Goal: Task Accomplishment & Management: Use online tool/utility

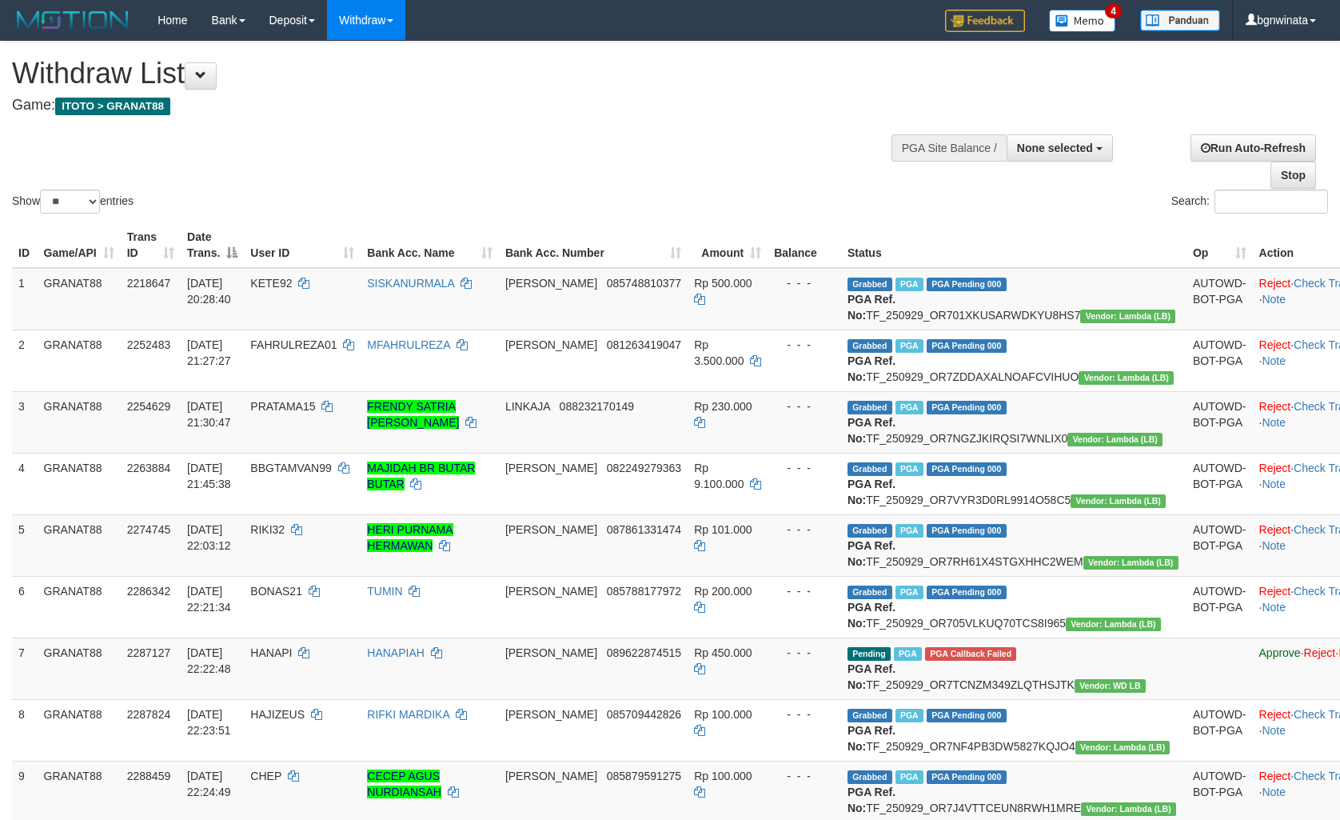
select select
click at [90, 192] on select "** ** ** ***" at bounding box center [70, 202] width 60 height 24
select select "**"
click at [42, 190] on select "** ** ** ***" at bounding box center [70, 202] width 60 height 24
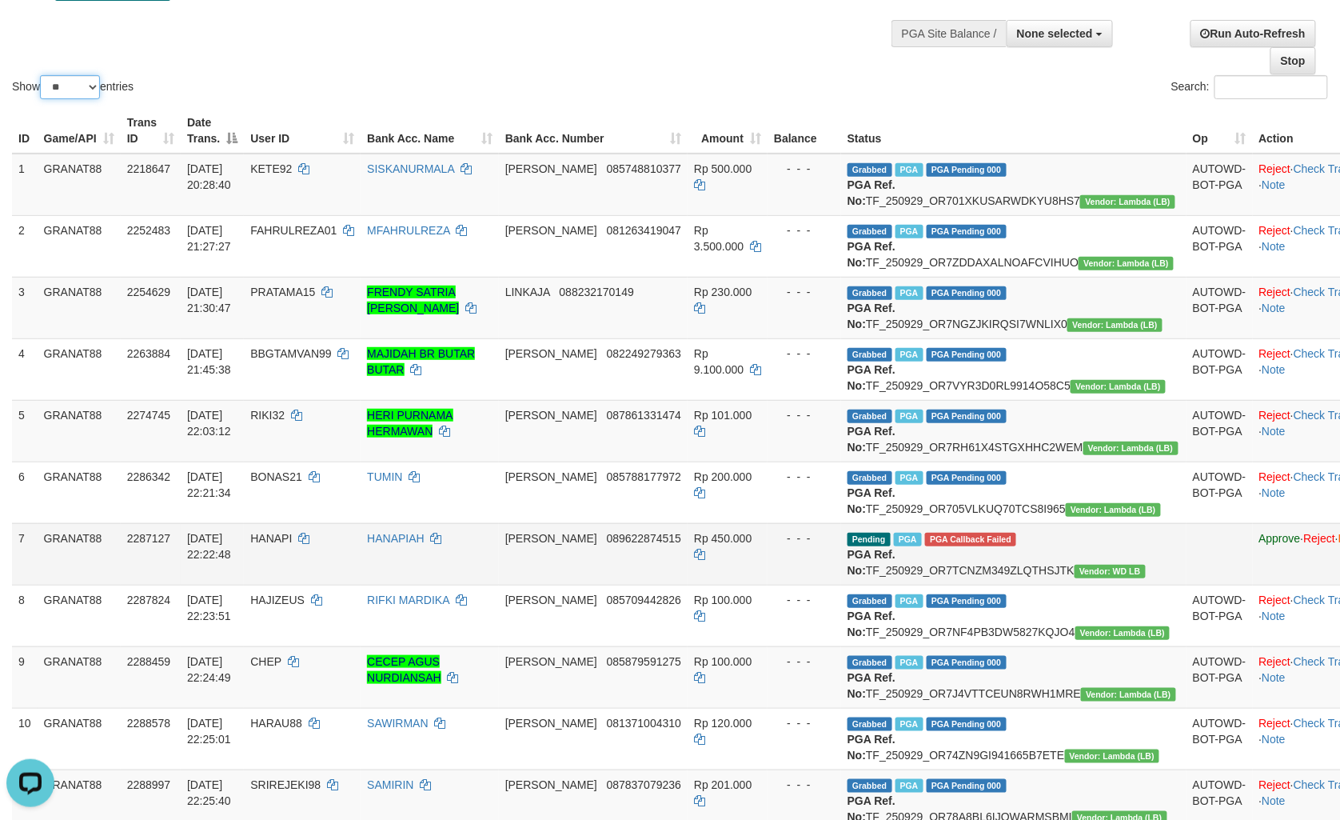
scroll to position [89, 0]
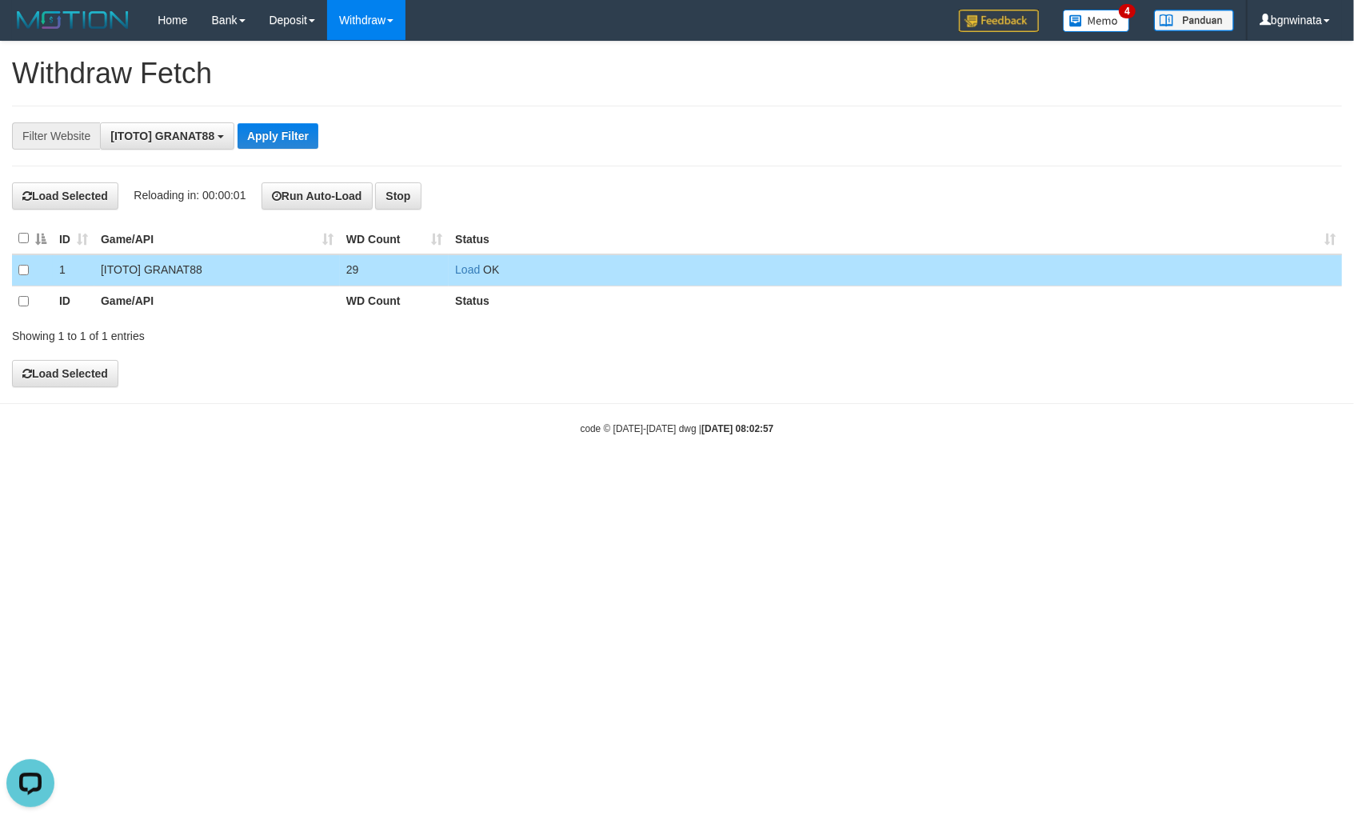
scroll to position [14, 0]
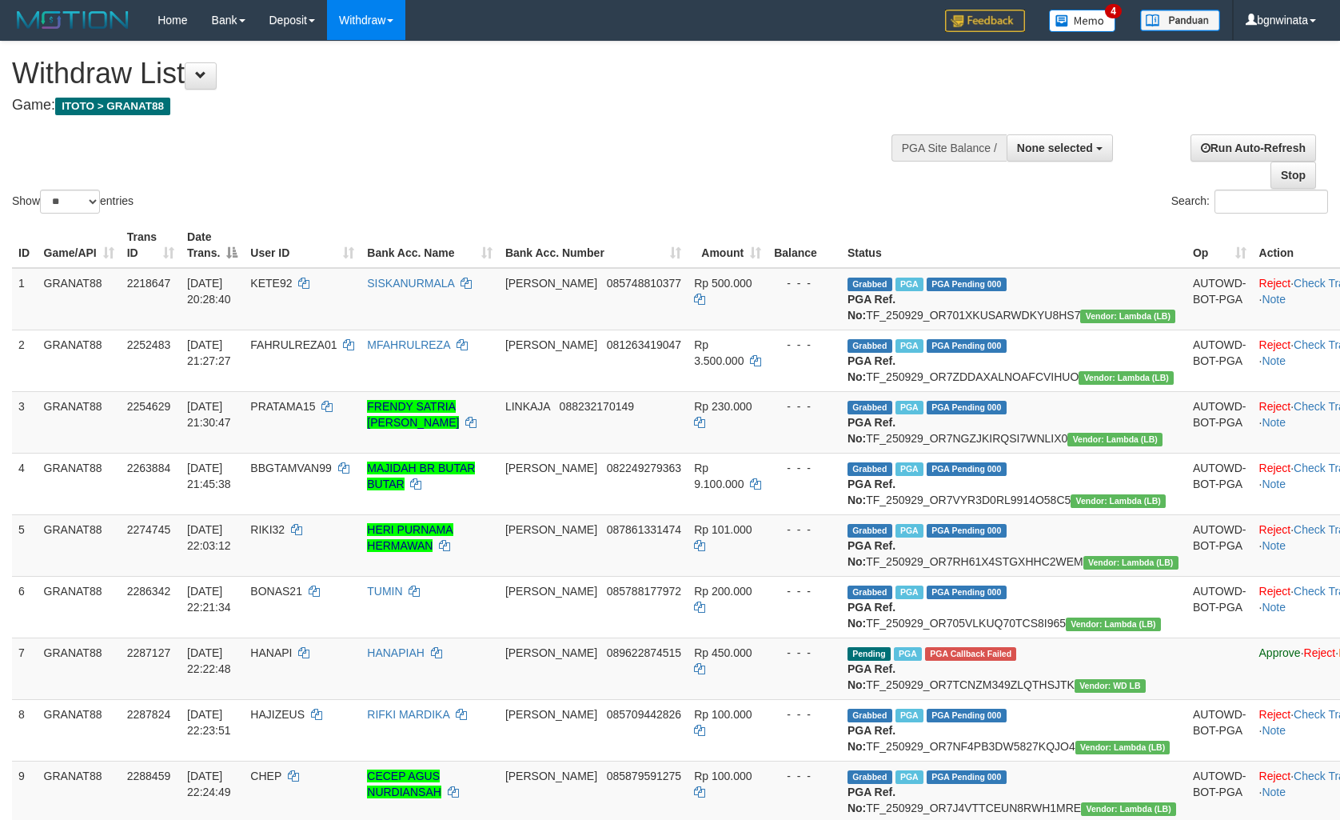
select select
select select "**"
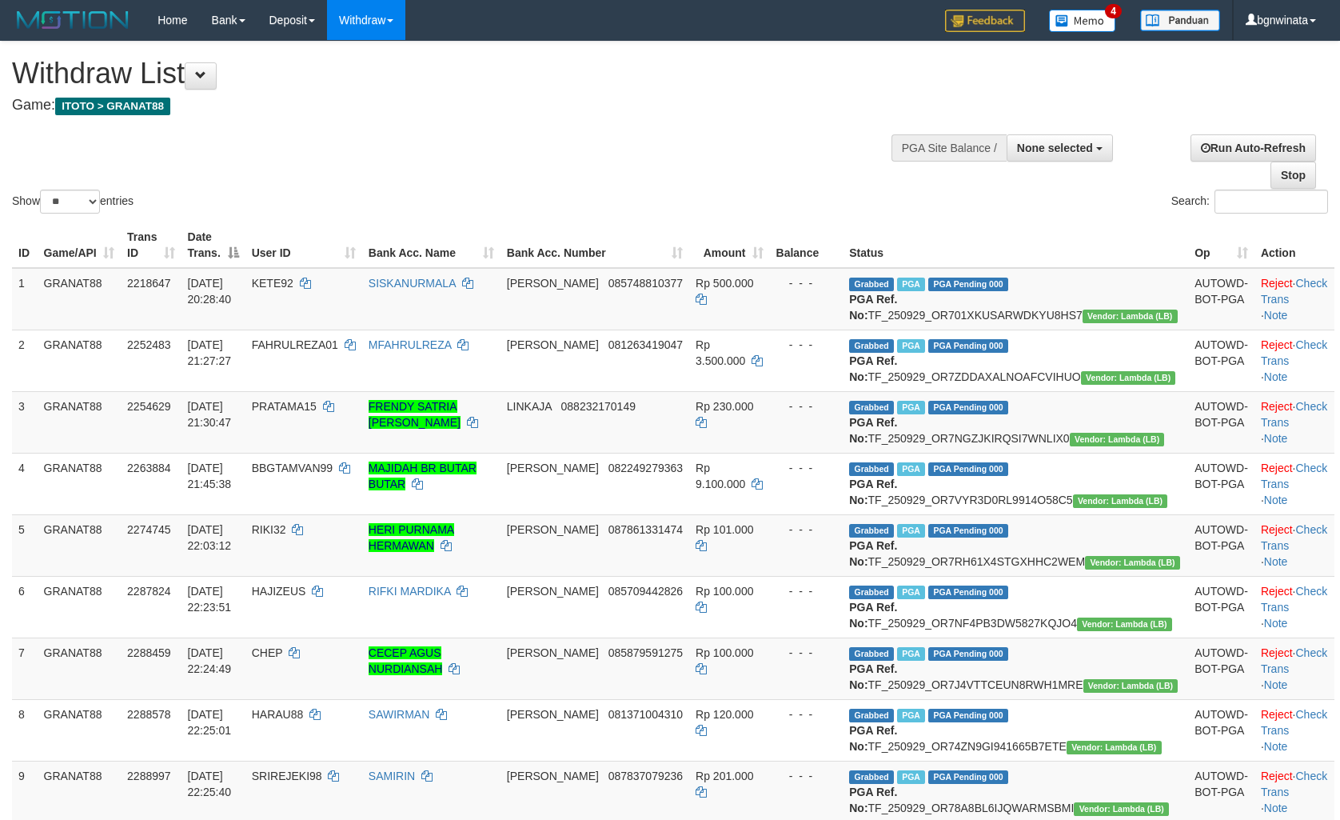
select select
select select "**"
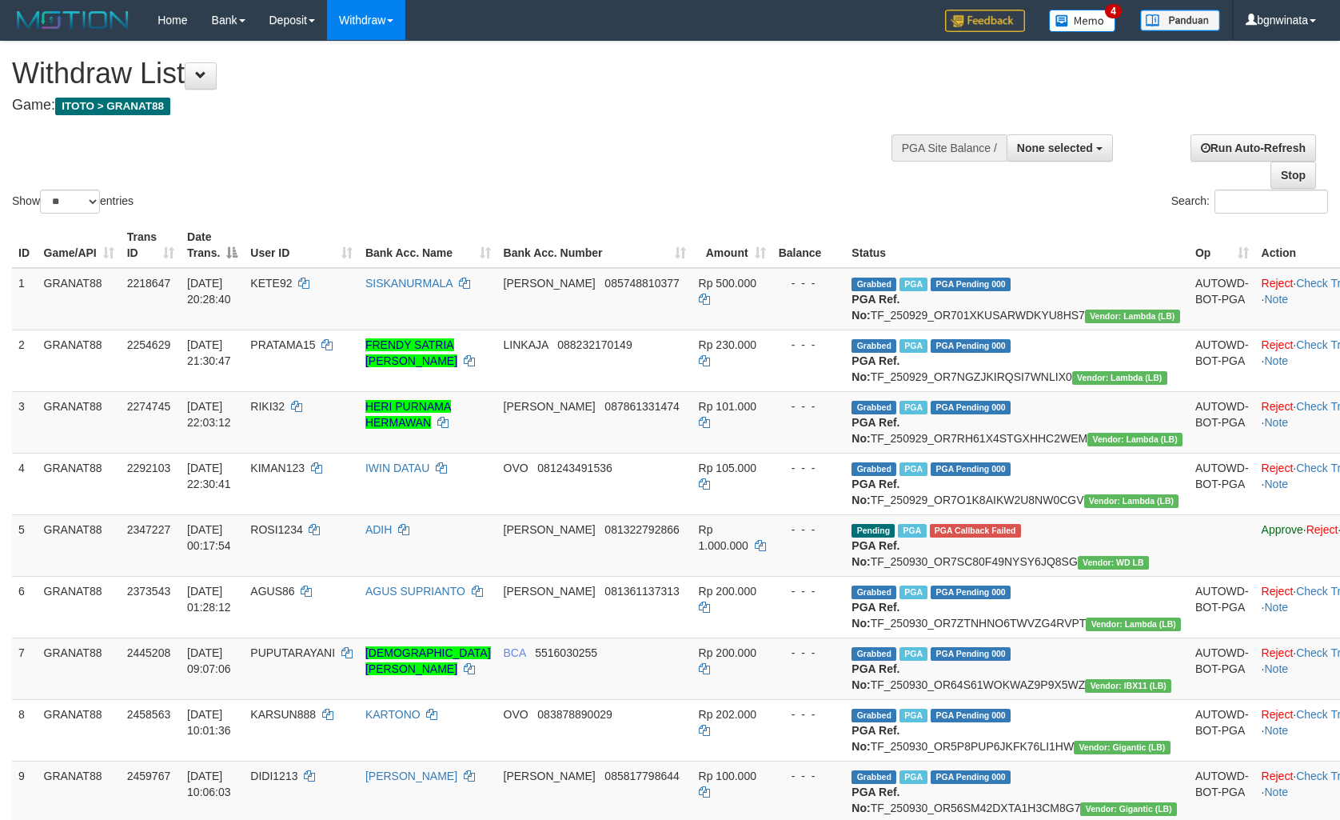
select select
select select "**"
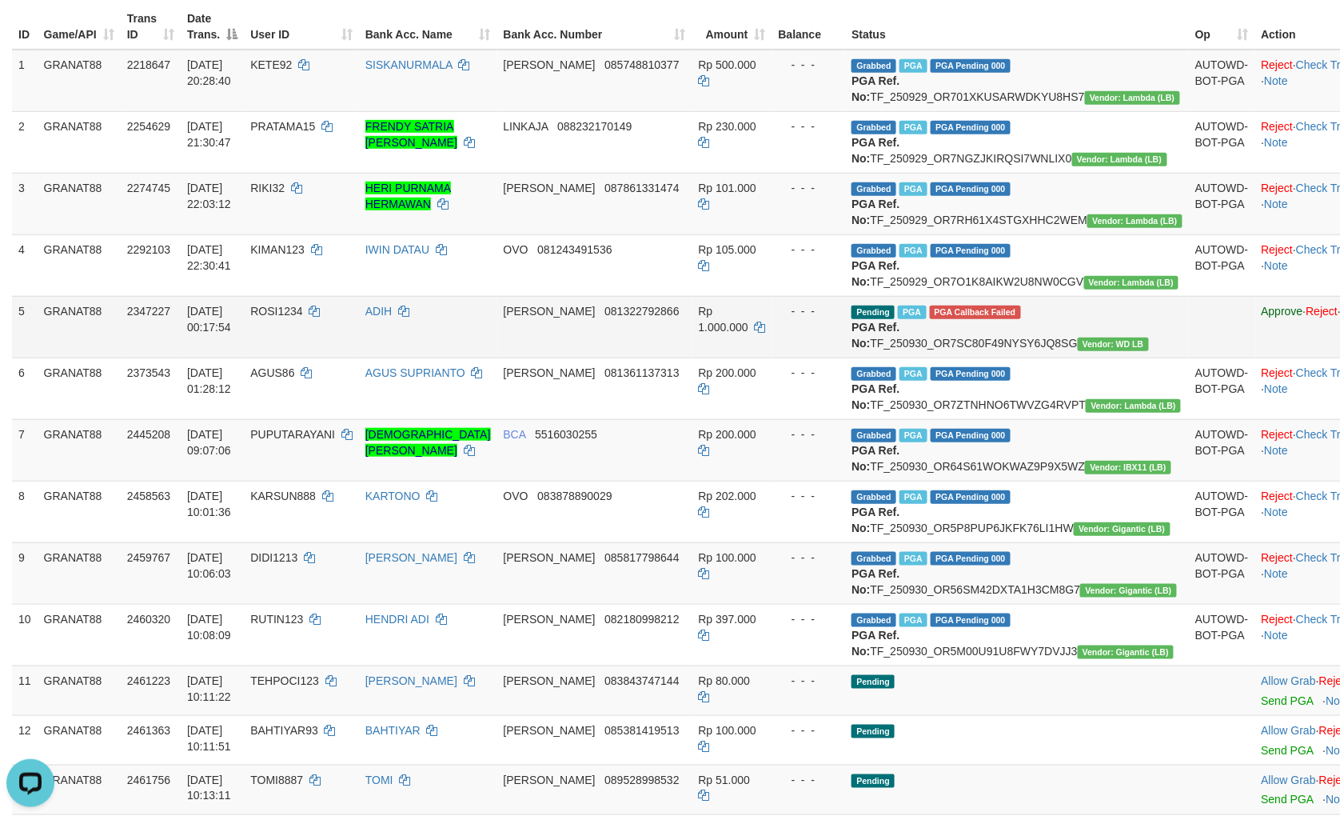
scroll to position [355, 0]
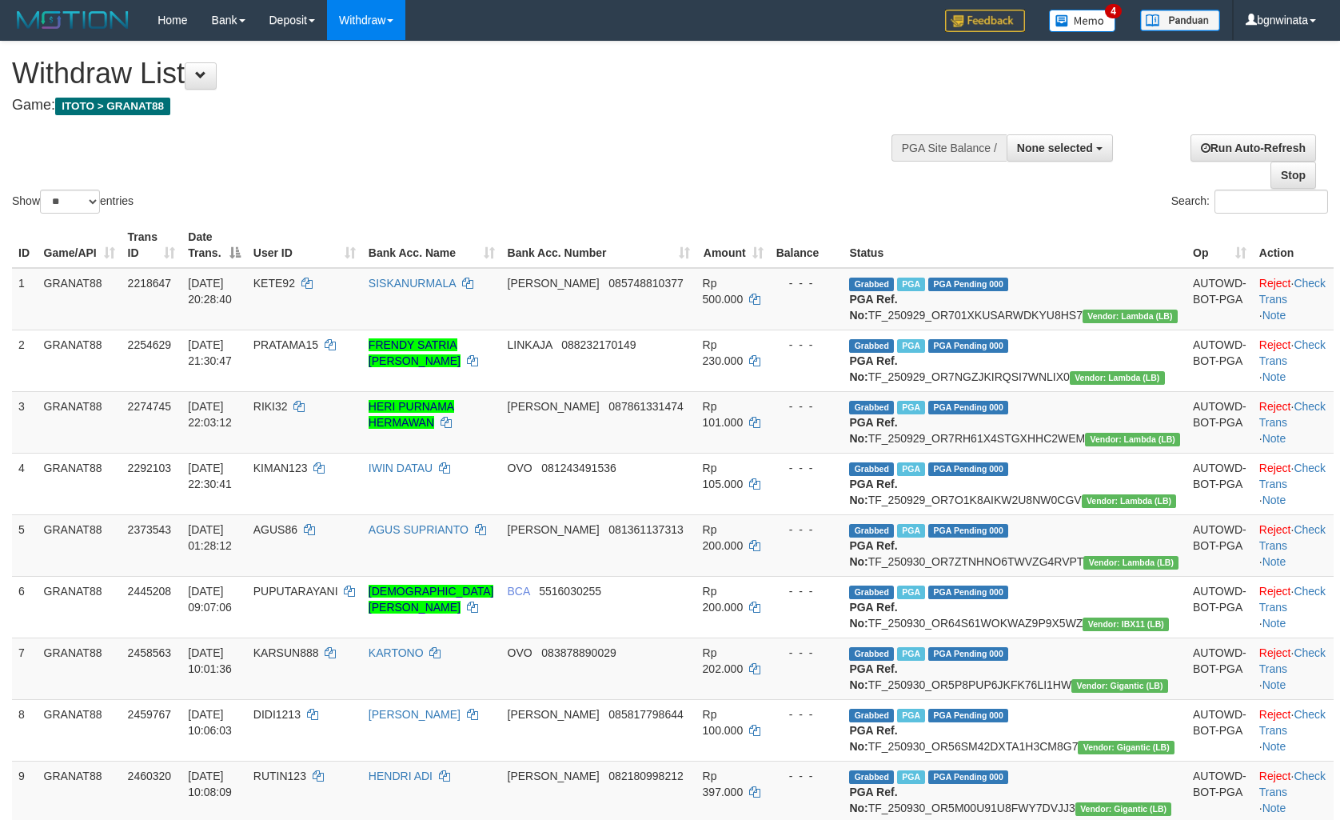
select select
select select "**"
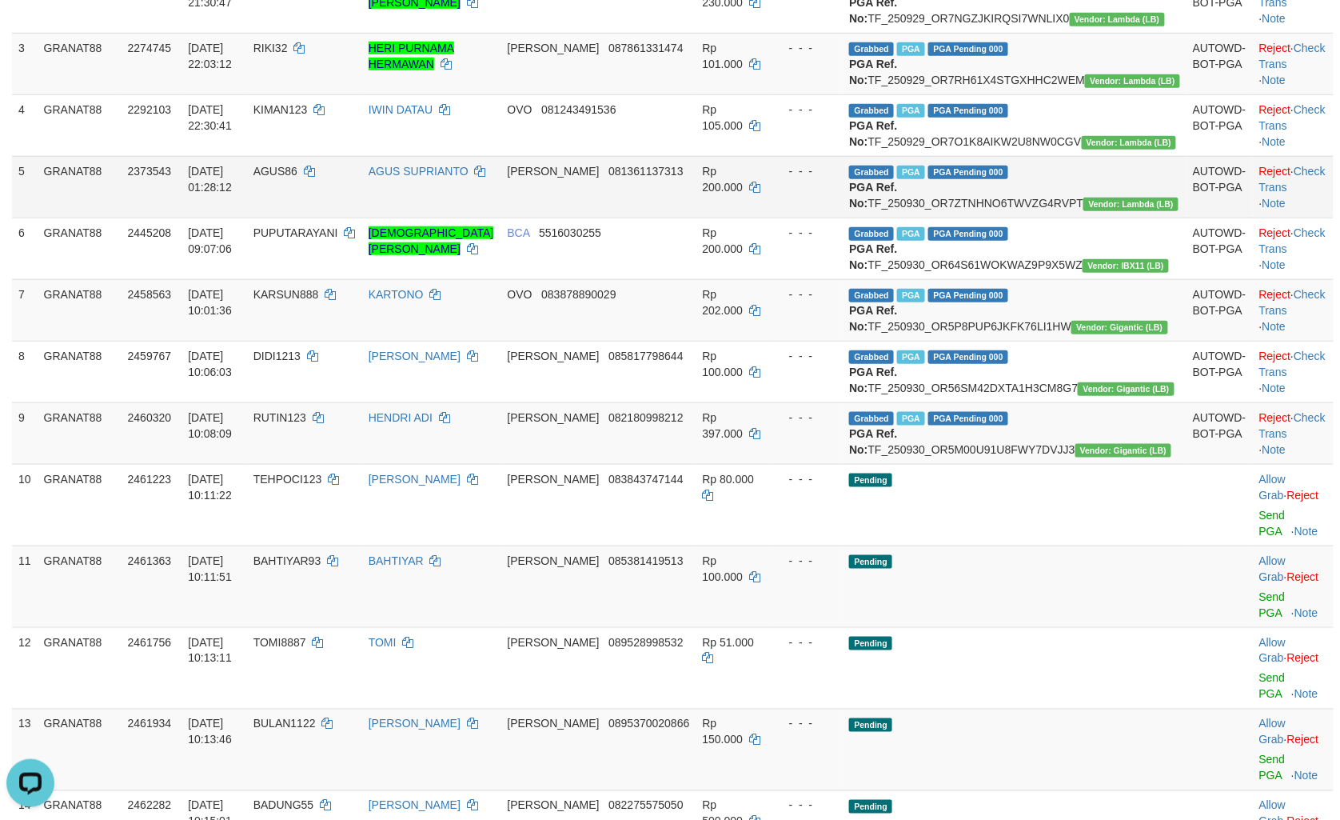
scroll to position [355, 0]
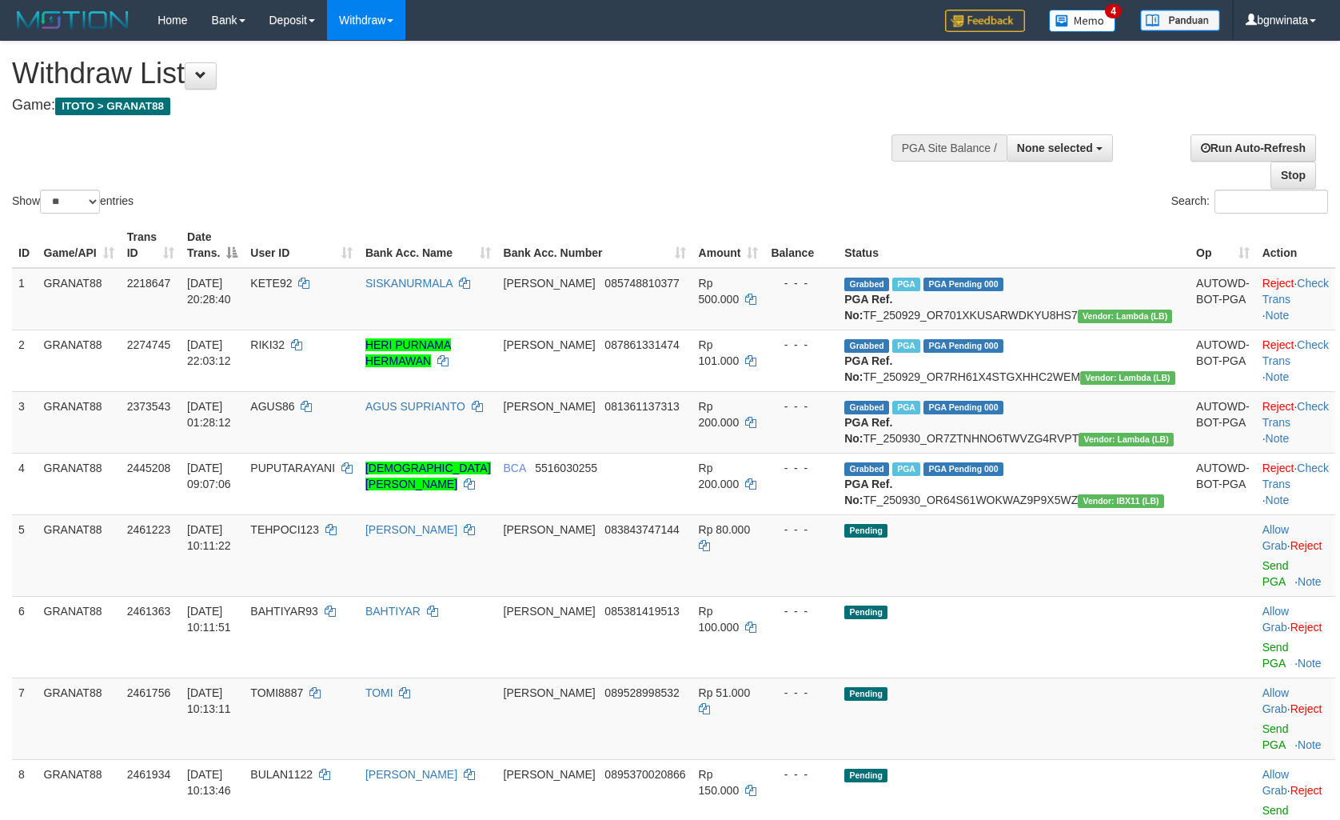
select select
select select "**"
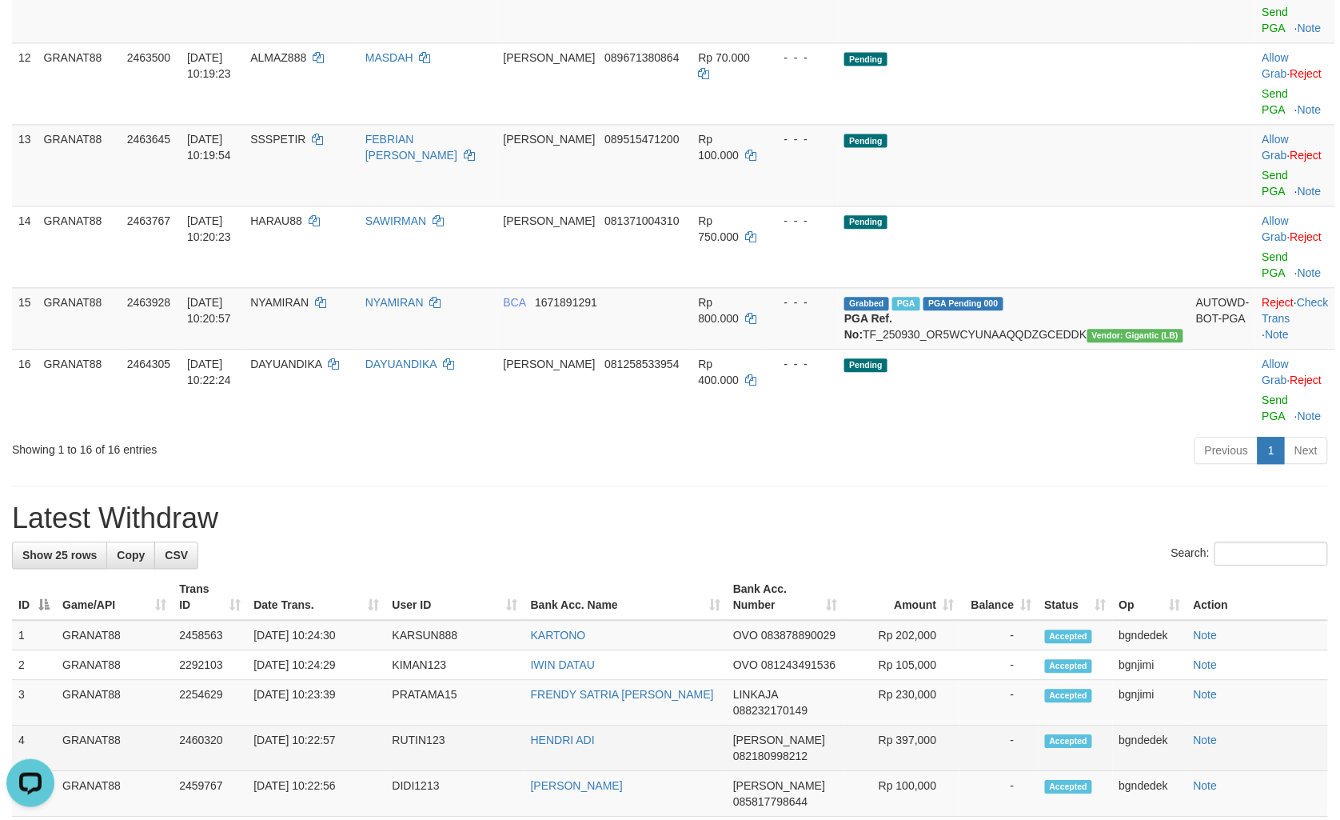
scroll to position [793, 0]
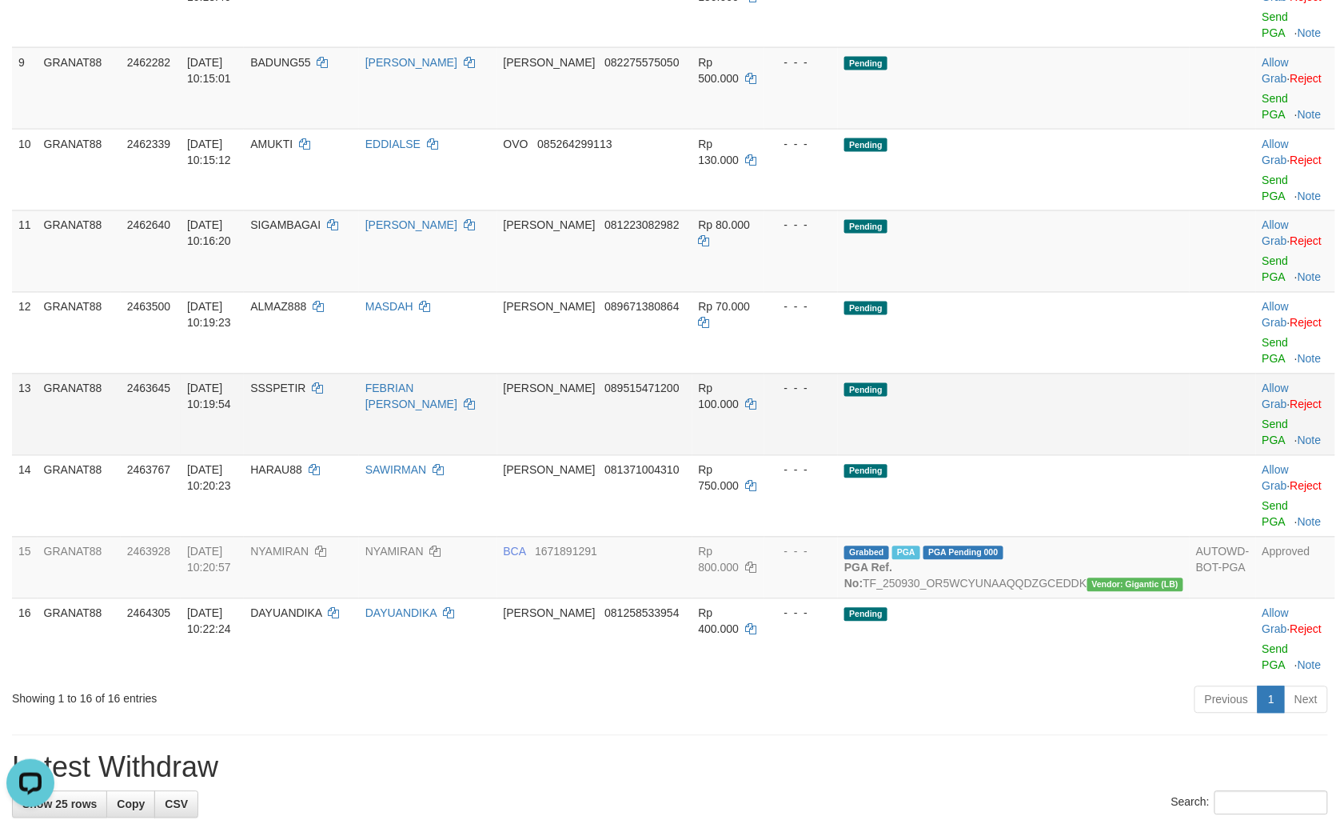
click at [973, 373] on td "Pending" at bounding box center [1014, 414] width 352 height 82
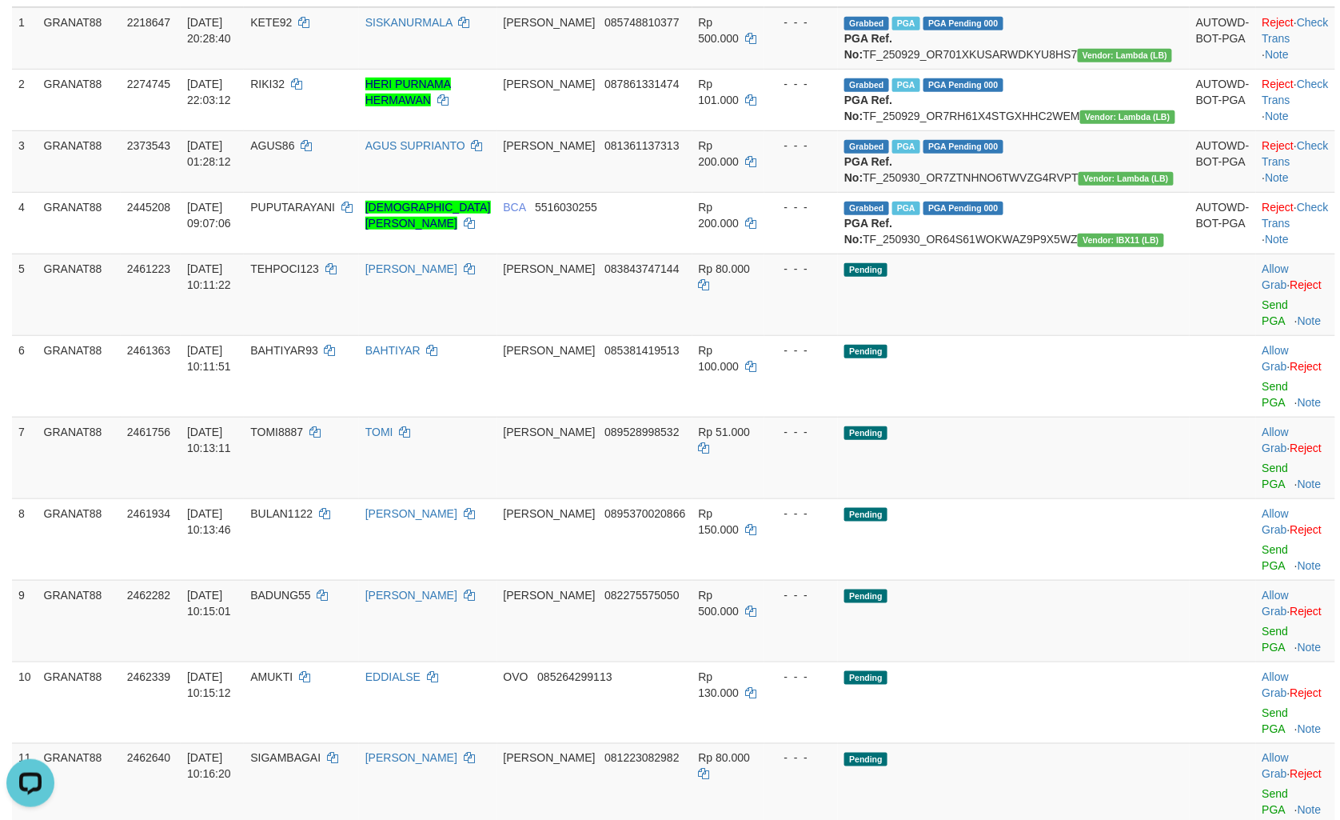
scroll to position [260, 0]
click at [1006, 464] on td "Pending" at bounding box center [1014, 458] width 352 height 82
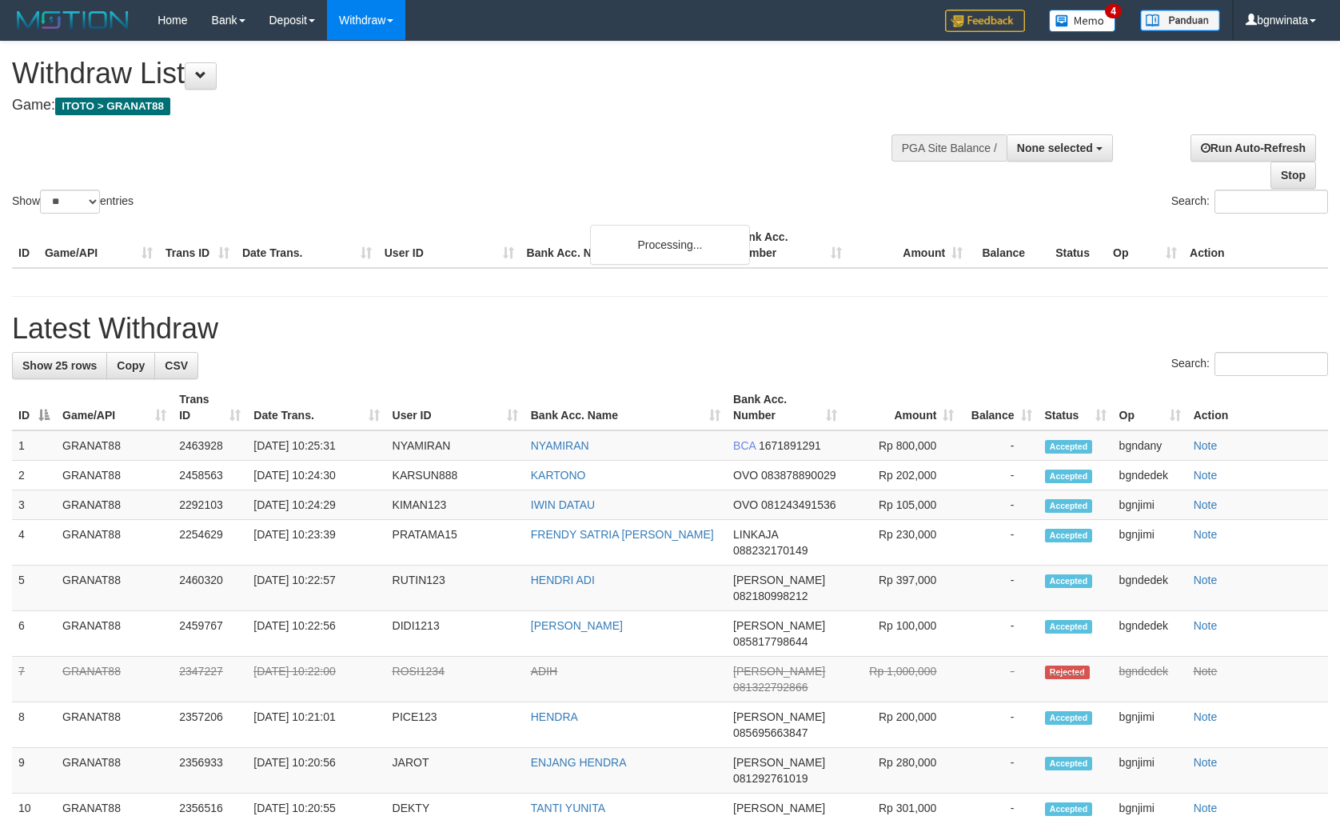
select select
select select "**"
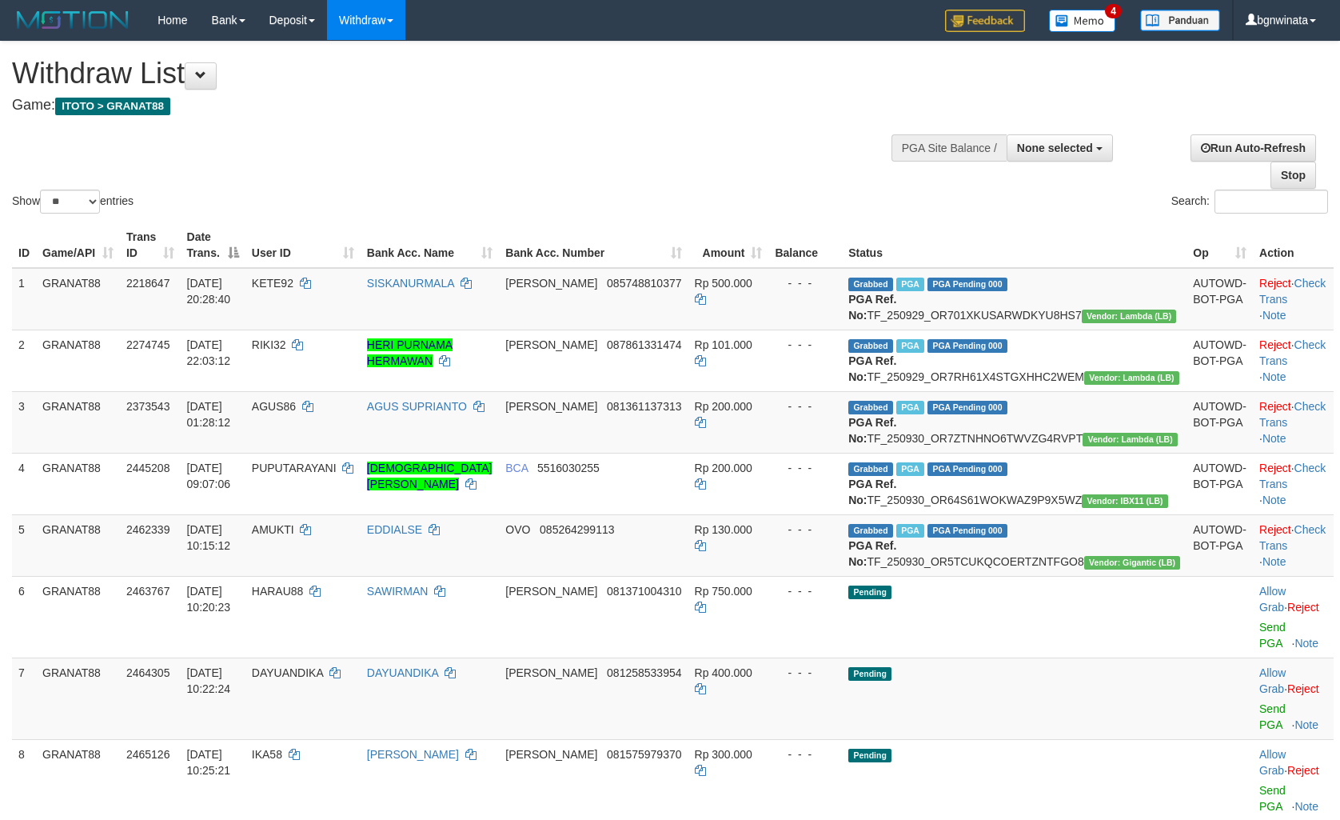
select select
select select "**"
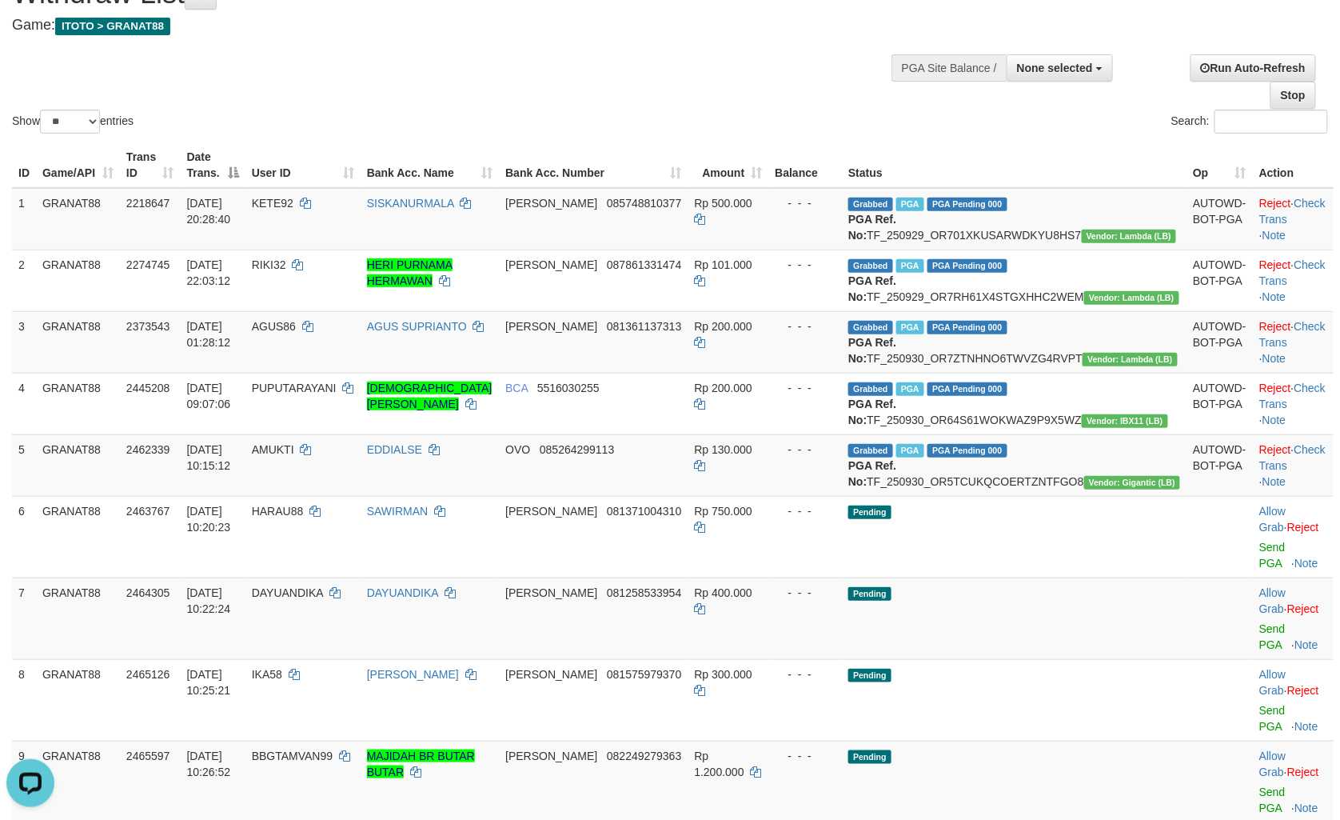
scroll to position [178, 0]
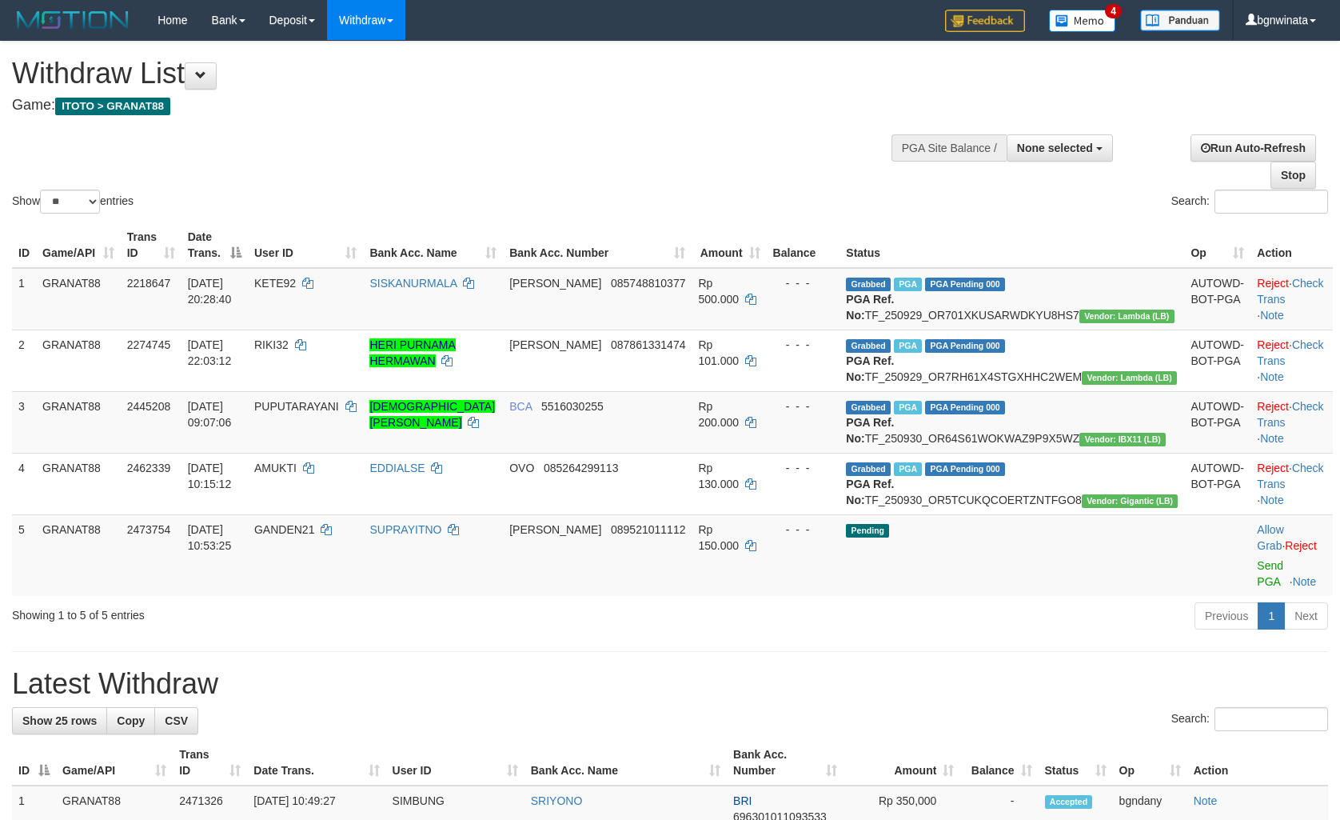
select select
select select "**"
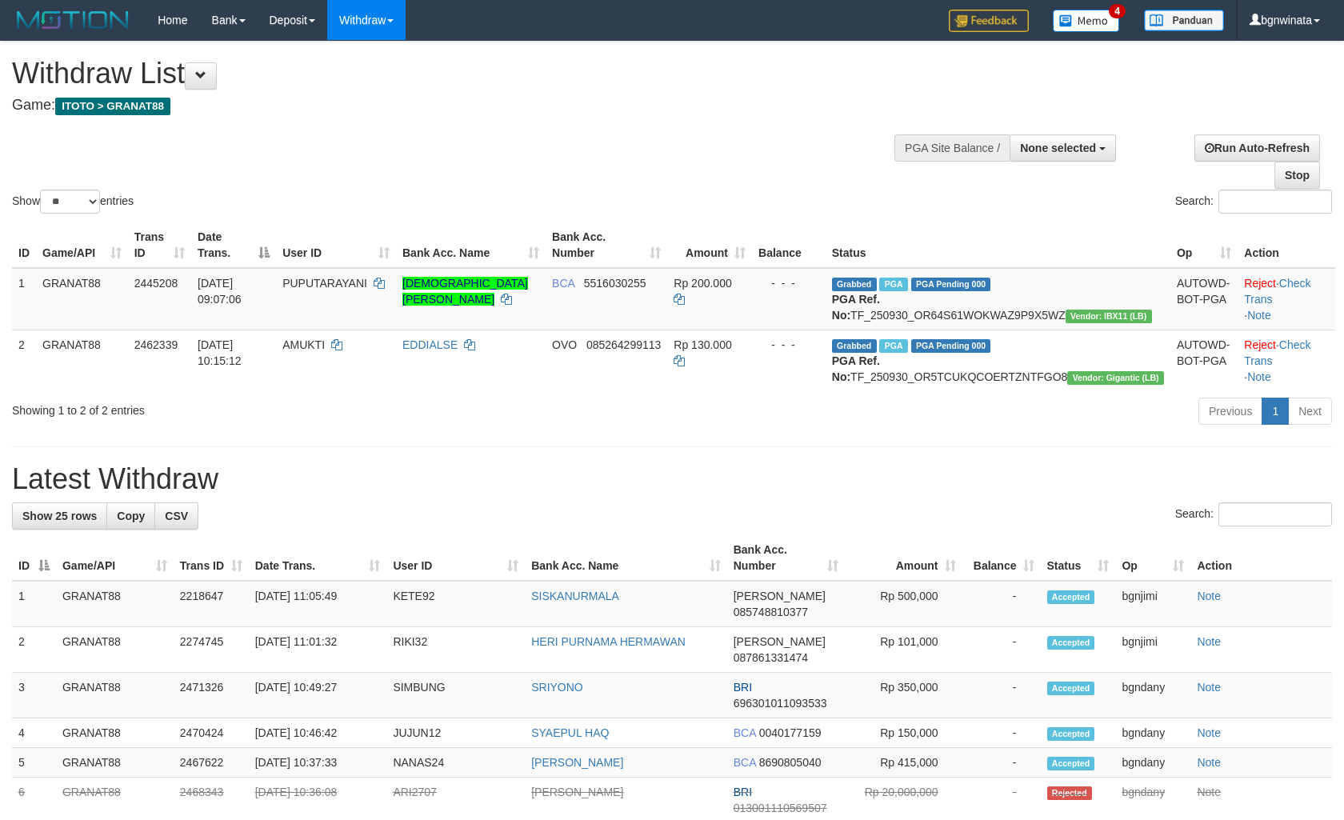
select select
select select "**"
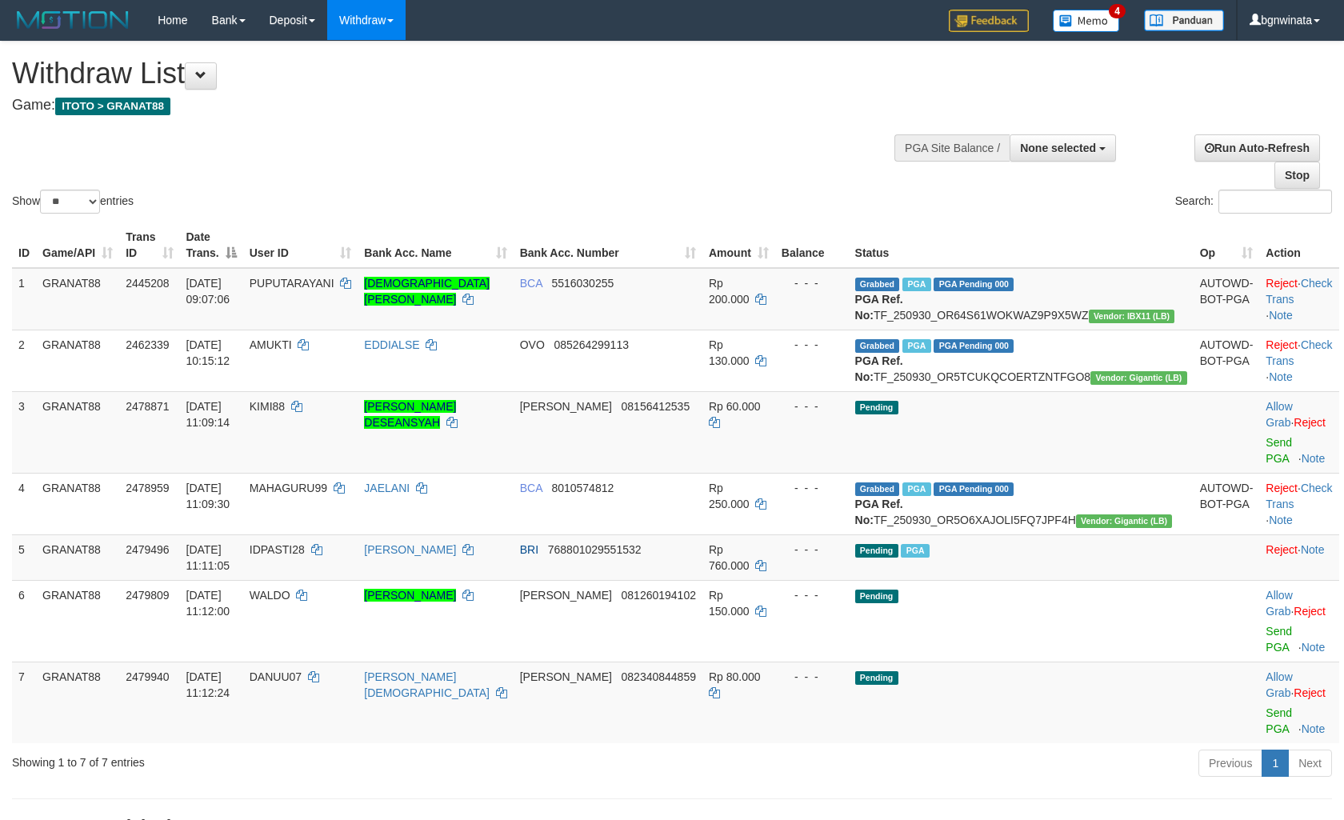
select select
select select "**"
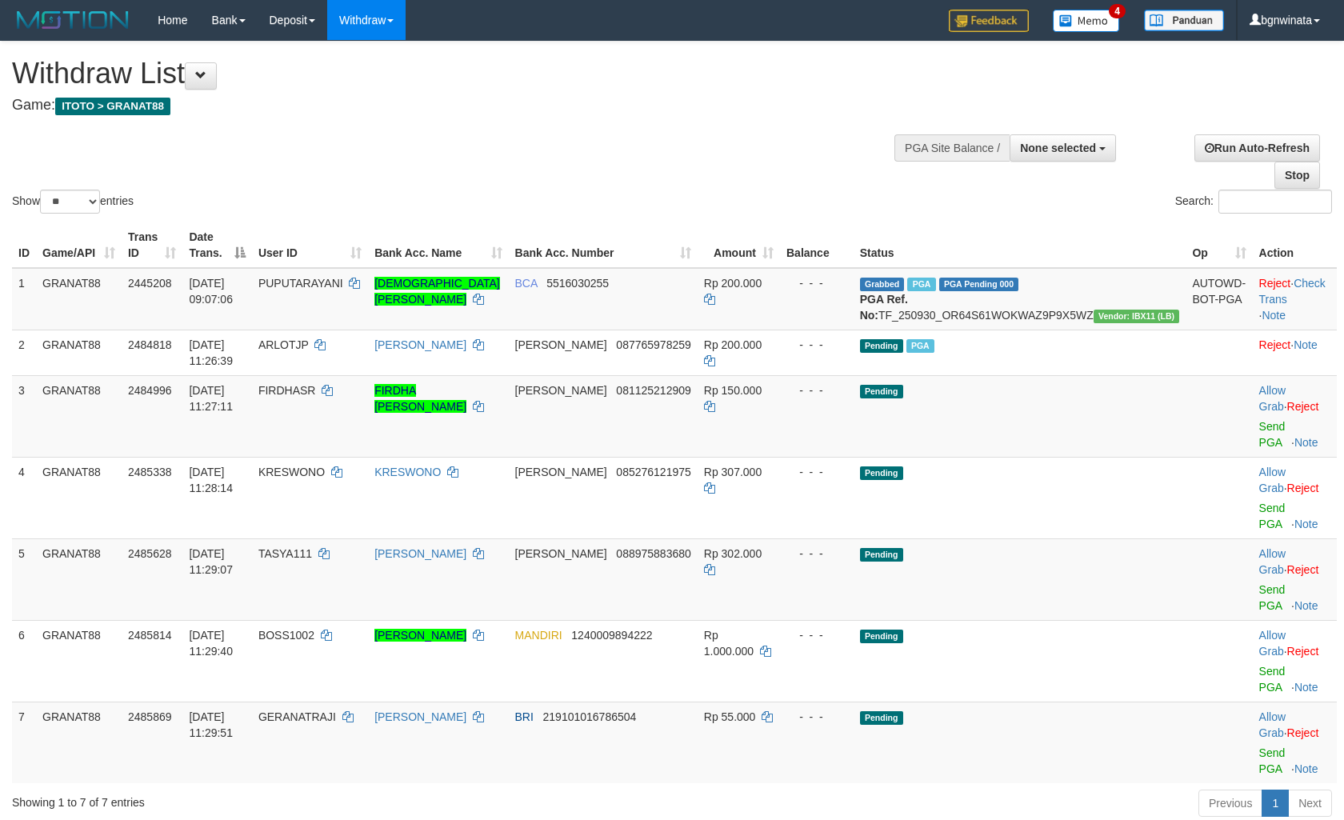
select select
select select "**"
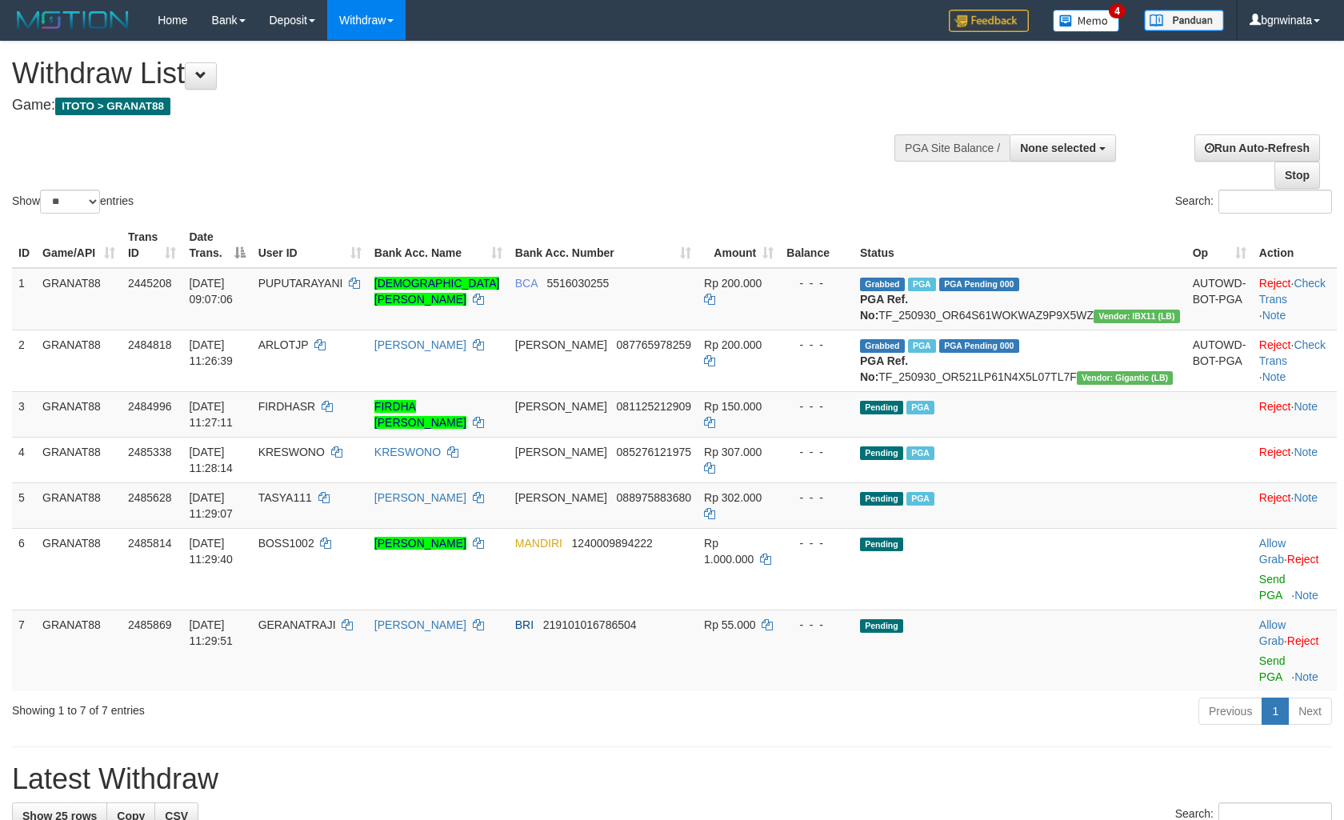
select select
select select "**"
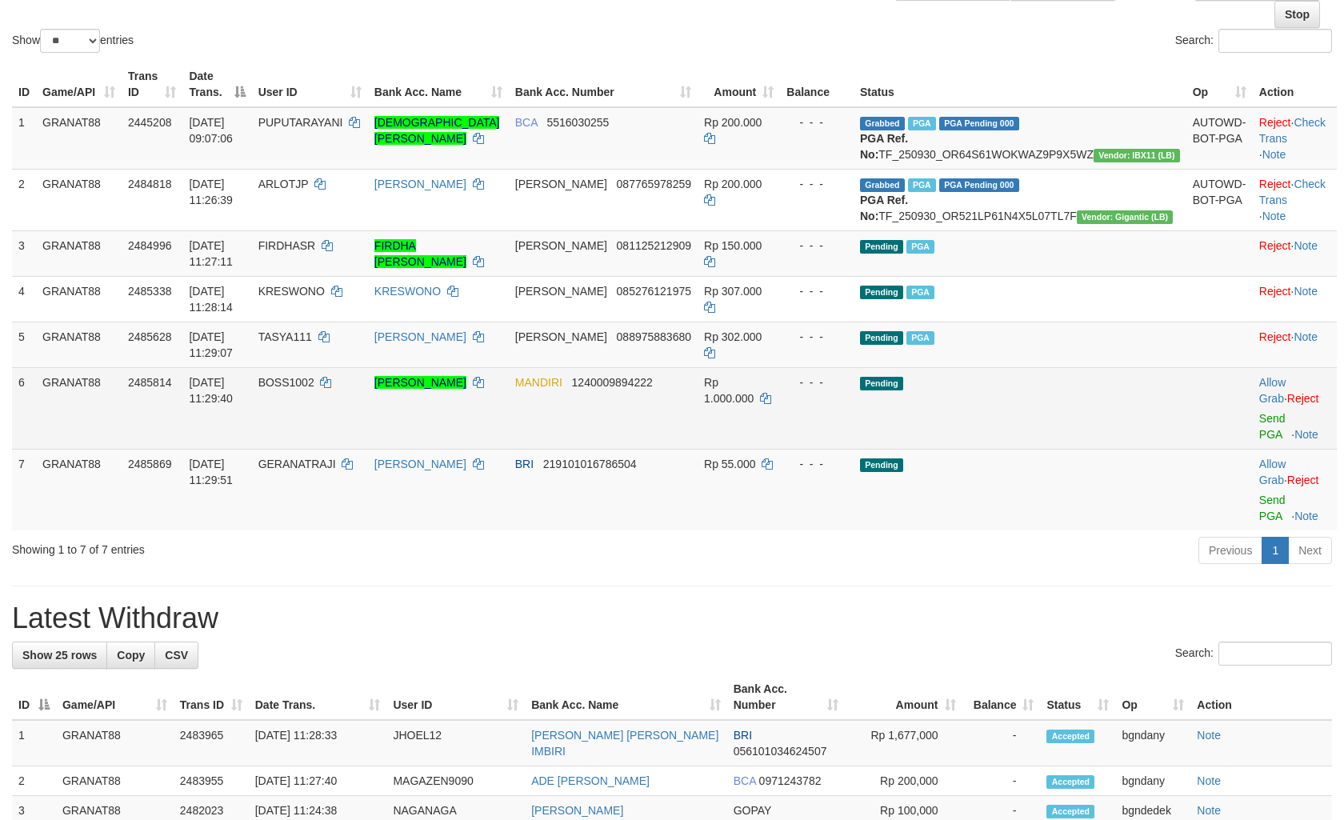
click at [251, 449] on td "30/09/2025 11:29:40" at bounding box center [216, 408] width 69 height 82
click at [321, 449] on tr "6 GRANAT88 2485814 30/09/2025 11:29:40 BOSS1002 SIMON PETRUS ARITONANG MANDIRI …" at bounding box center [674, 408] width 1324 height 82
click at [334, 449] on td "BOSS1002" at bounding box center [310, 408] width 116 height 82
click at [340, 449] on td "BOSS1002" at bounding box center [310, 408] width 116 height 82
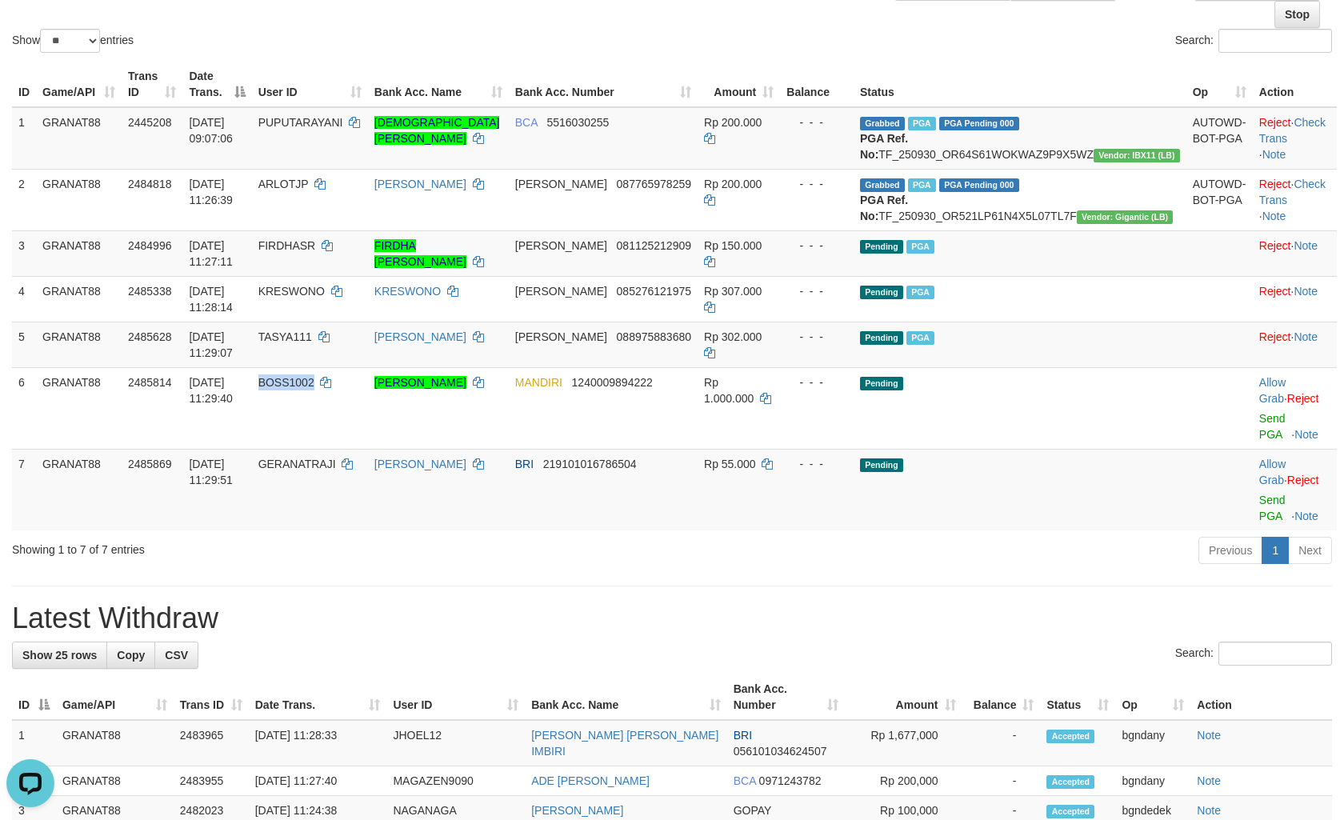
copy span "BOSS1002"
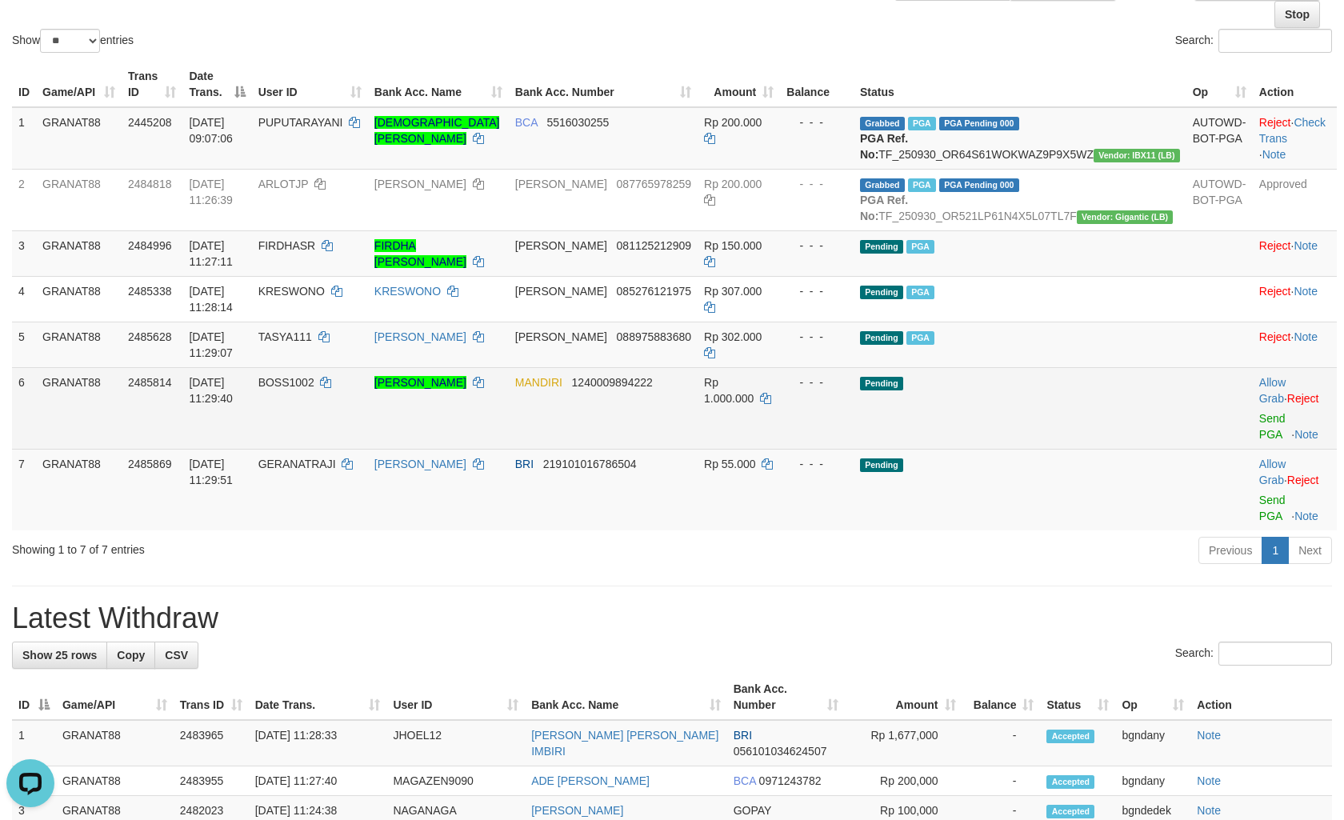
click at [780, 425] on td "Rp 1.000.000" at bounding box center [738, 408] width 82 height 82
copy span "1.000.000"
drag, startPoint x: 784, startPoint y: 425, endPoint x: 800, endPoint y: 417, distance: 17.5
click at [780, 417] on td "Rp 1.000.000" at bounding box center [738, 408] width 82 height 82
click at [1259, 441] on link "Send PGA" at bounding box center [1272, 426] width 26 height 29
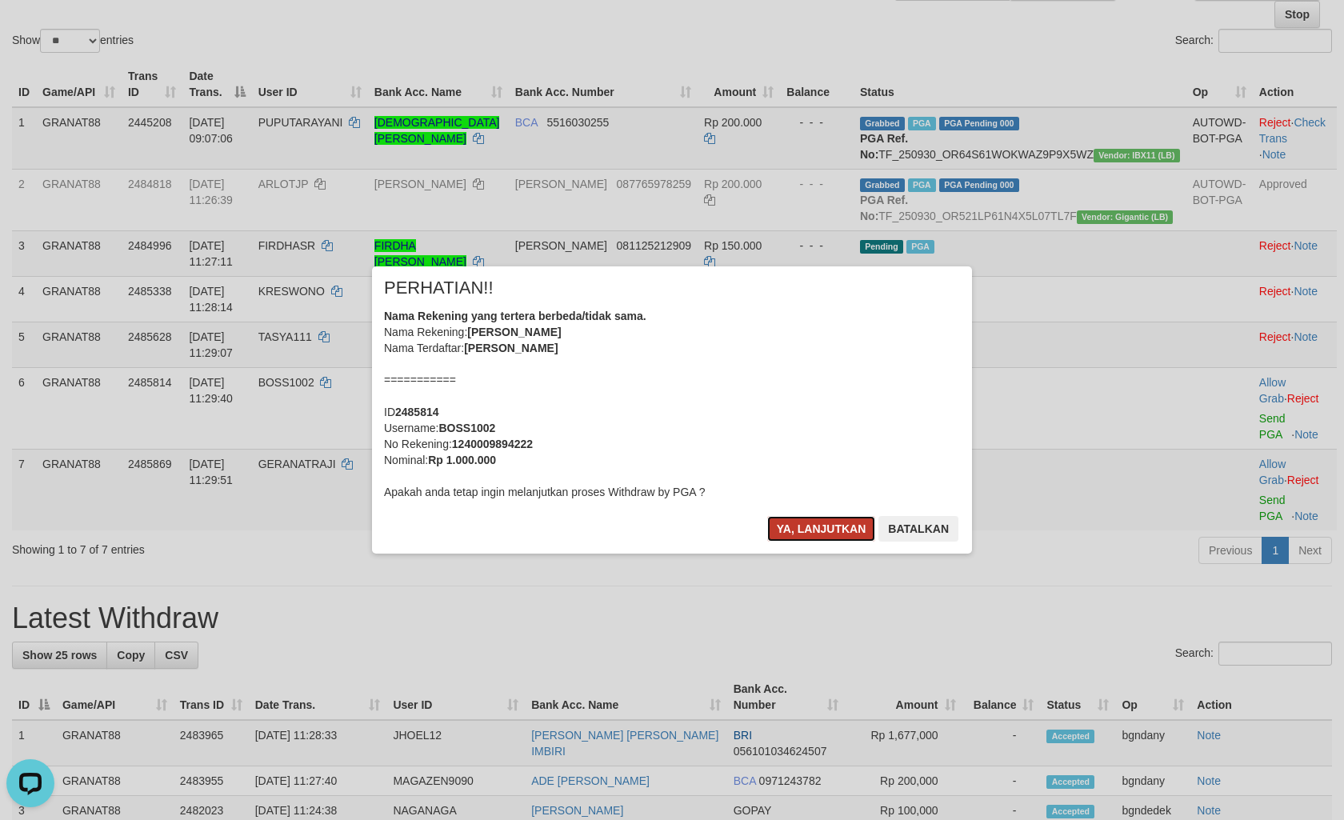
click at [787, 533] on button "Ya, lanjutkan" at bounding box center [821, 529] width 109 height 26
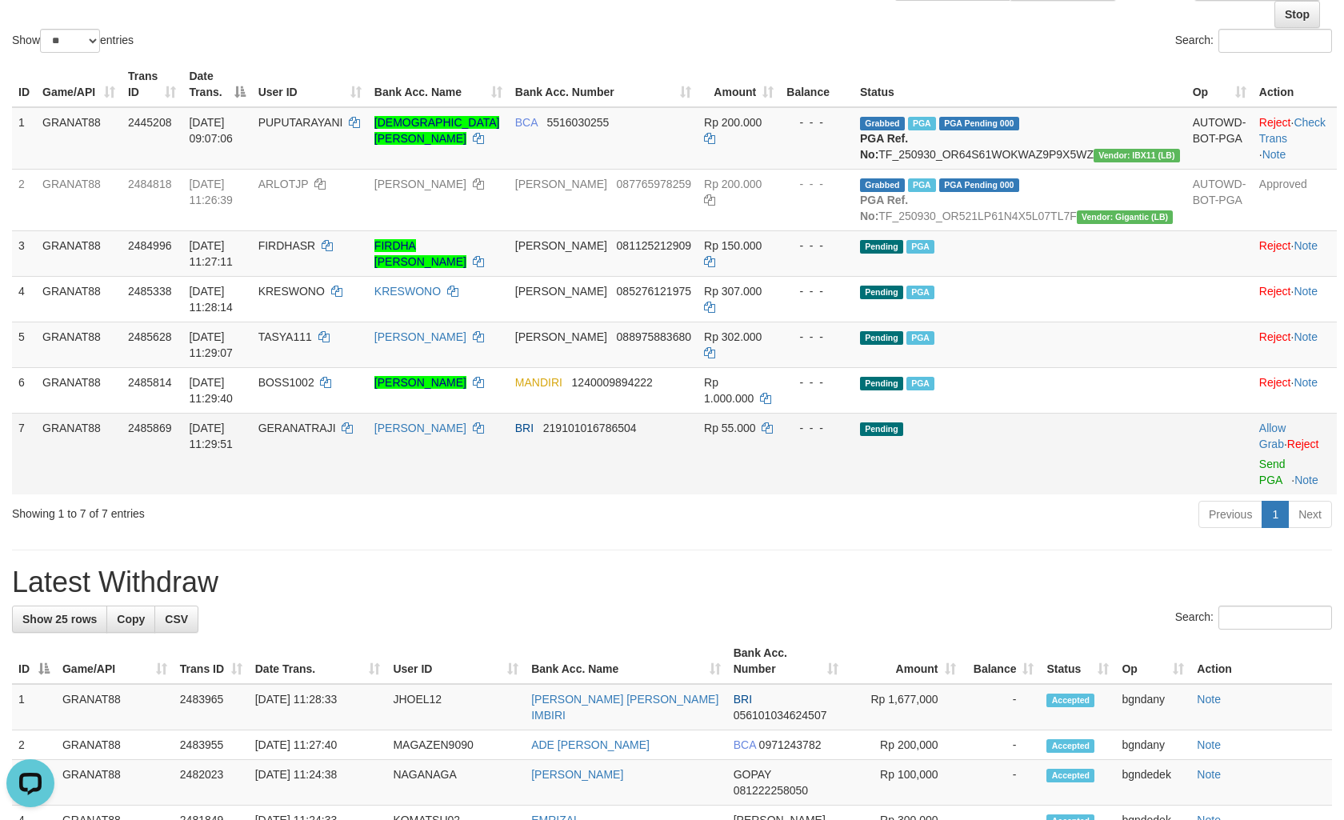
drag, startPoint x: 1040, startPoint y: 485, endPoint x: 987, endPoint y: 410, distance: 91.9
click at [1040, 485] on td "Pending" at bounding box center [1019, 454] width 333 height 82
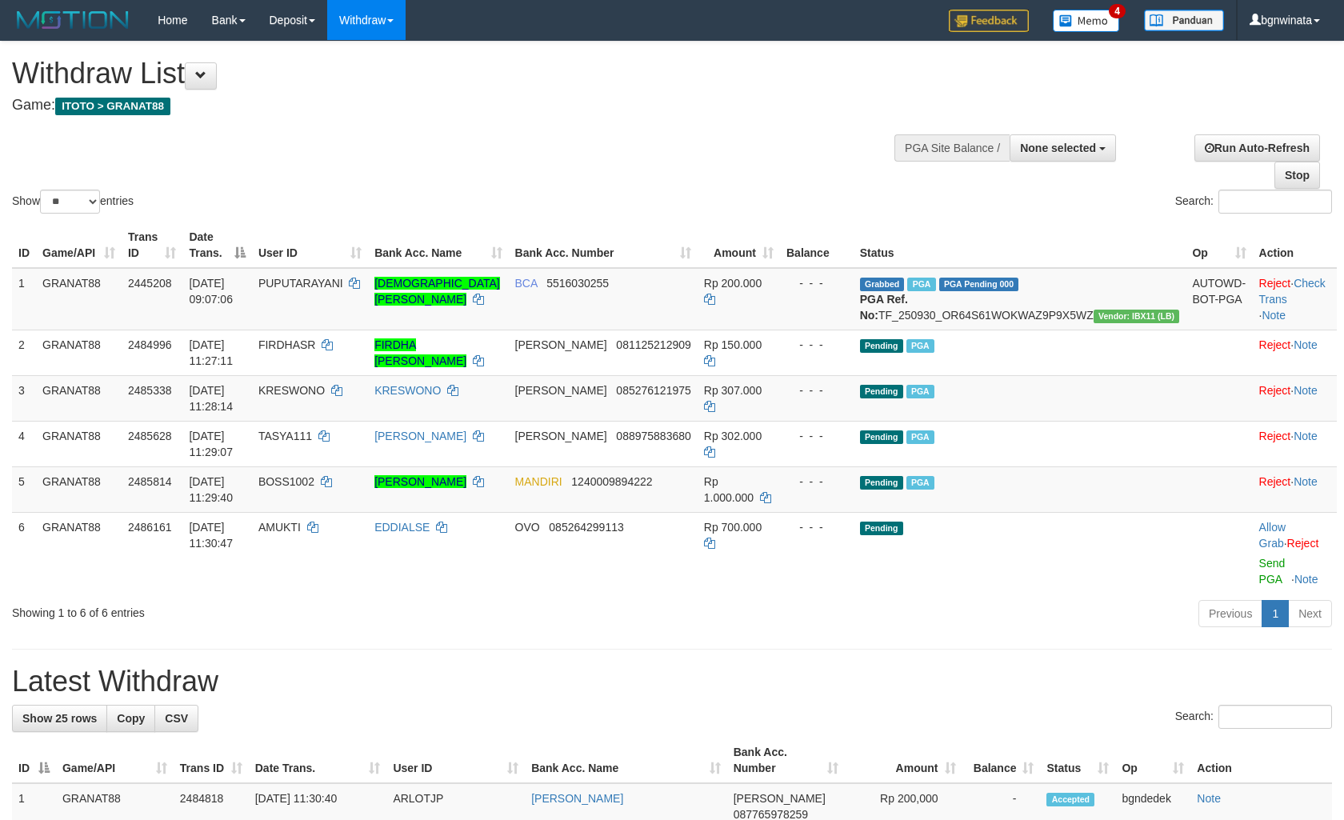
select select
select select "**"
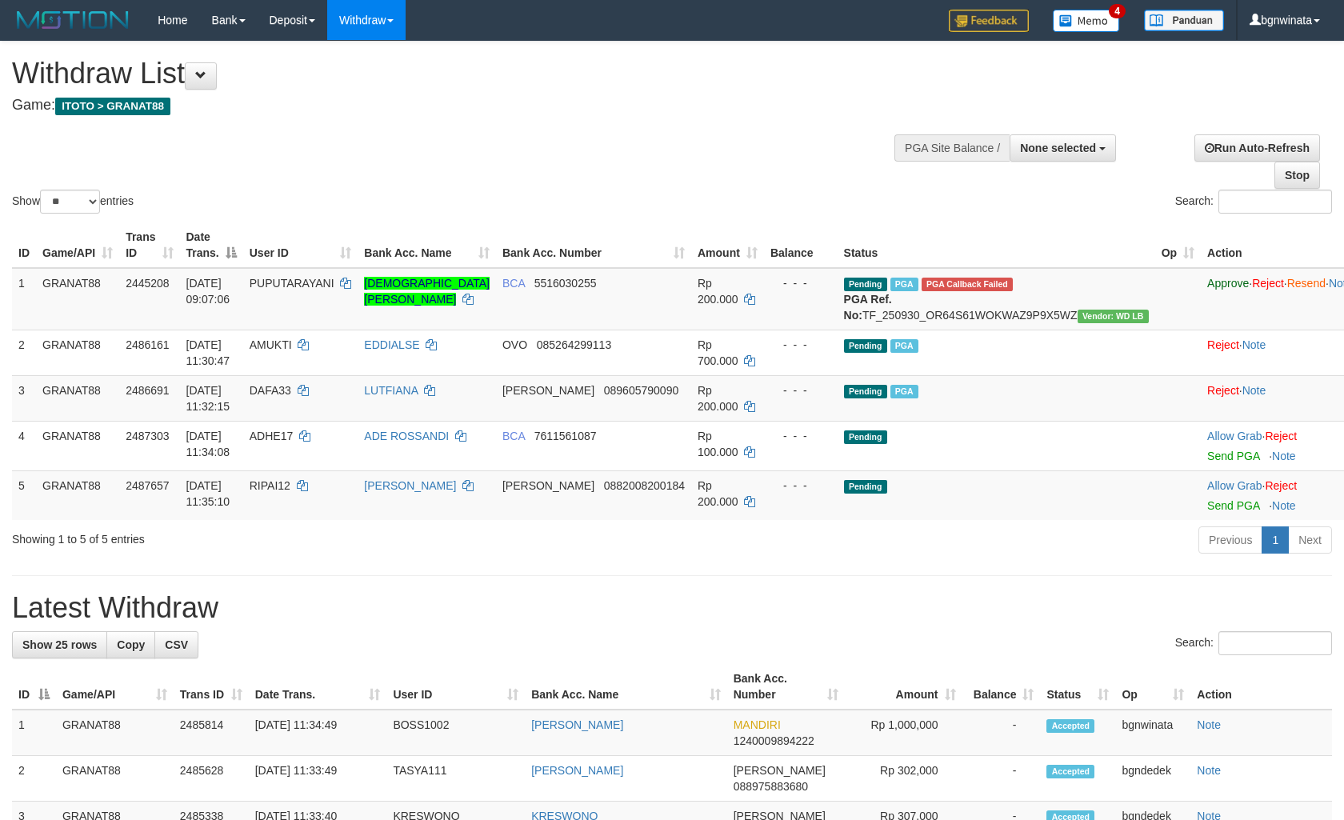
select select
select select "**"
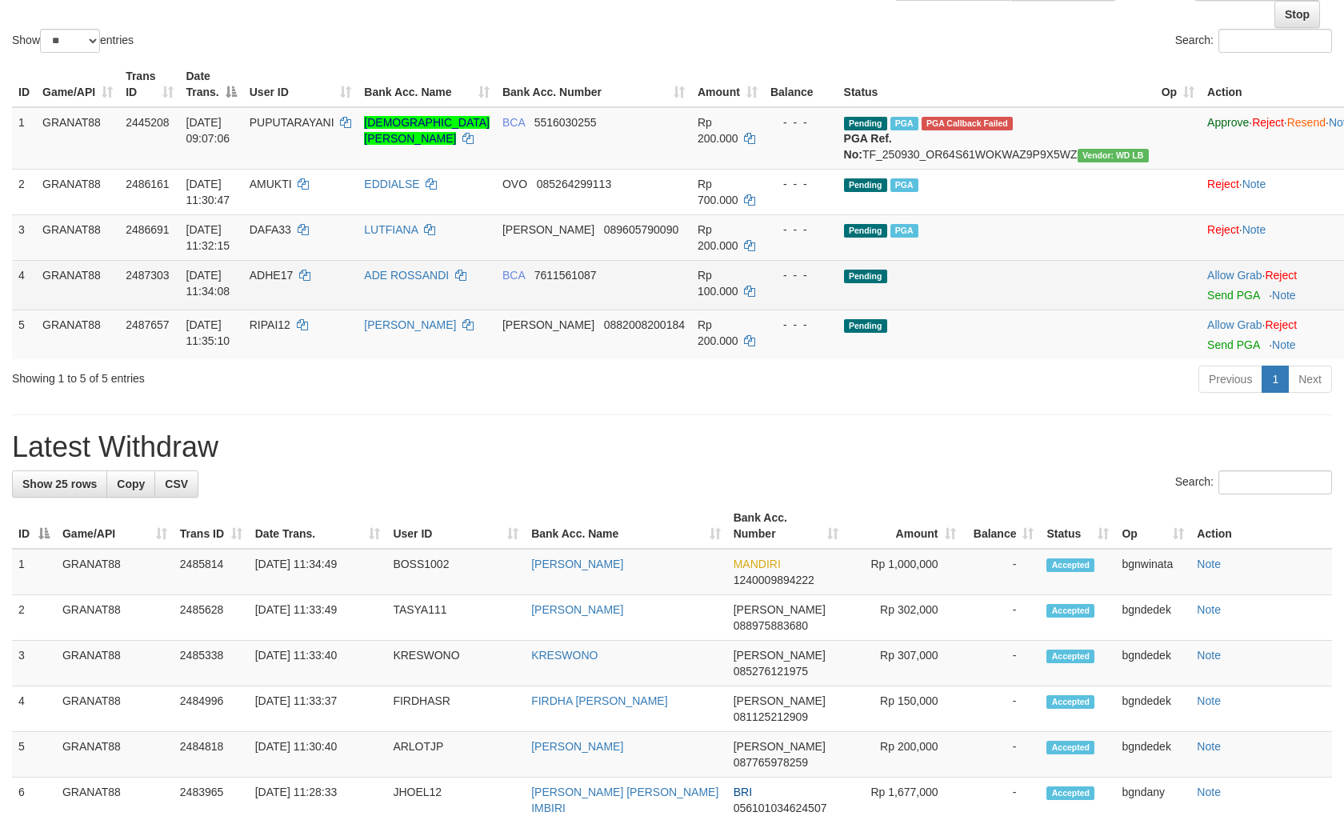
click at [313, 309] on td "ADHE17" at bounding box center [300, 285] width 115 height 50
drag, startPoint x: 313, startPoint y: 312, endPoint x: 321, endPoint y: 309, distance: 8.6
click at [321, 309] on td "ADHE17" at bounding box center [300, 285] width 115 height 50
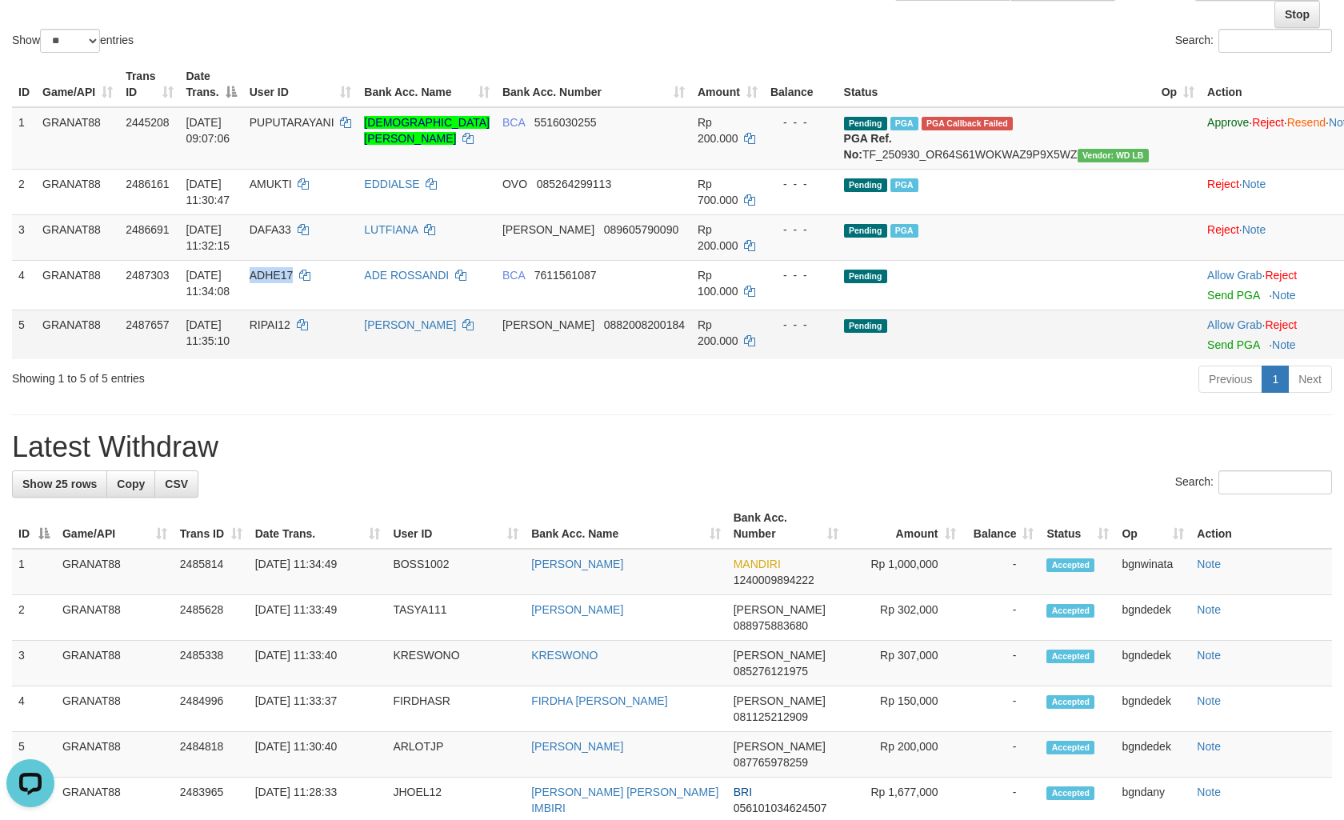
copy span "ADHE17"
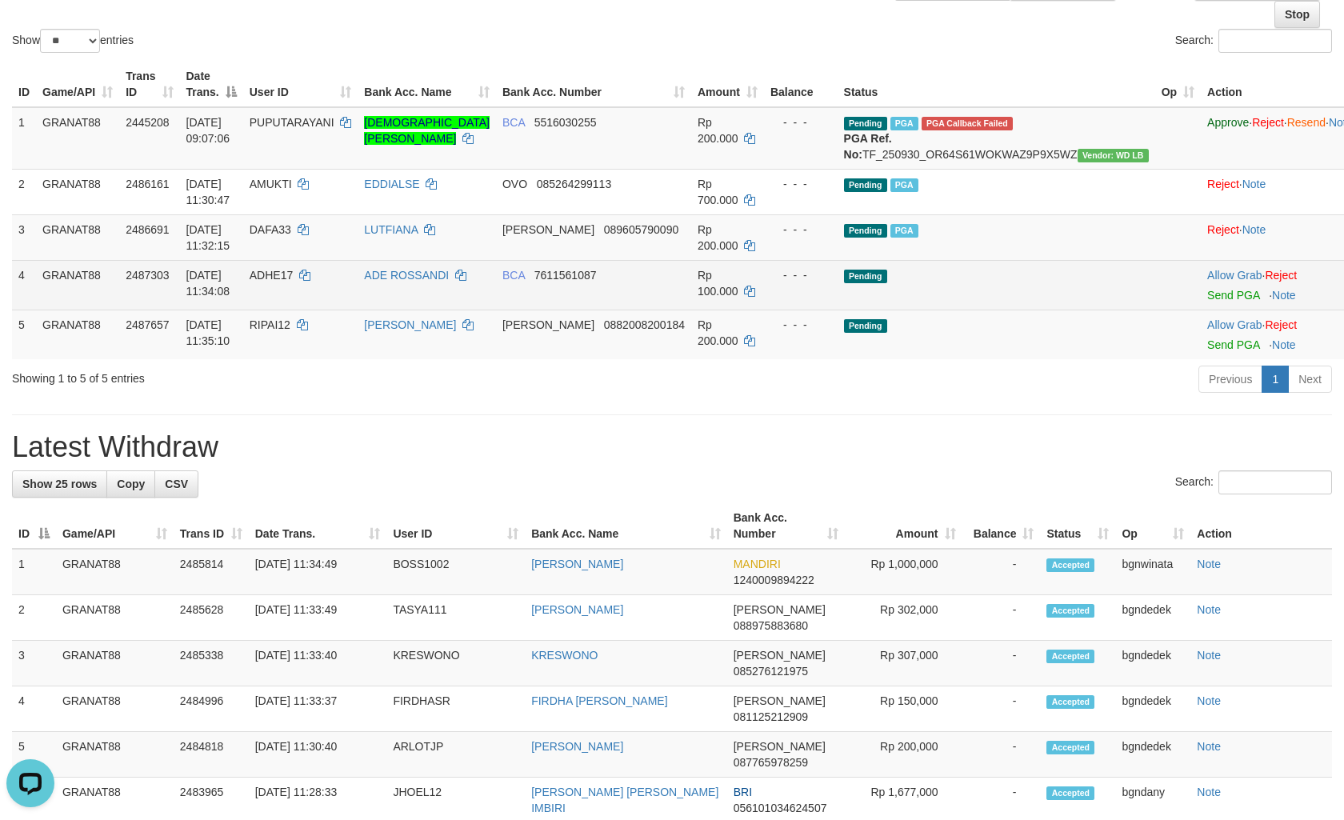
click at [725, 297] on td "Rp 100.000" at bounding box center [727, 285] width 73 height 50
copy span "100.000"
drag, startPoint x: 725, startPoint y: 297, endPoint x: 852, endPoint y: 306, distance: 126.7
click at [734, 294] on td "Rp 100.000" at bounding box center [727, 285] width 73 height 50
click at [1207, 301] on link "Send PGA" at bounding box center [1233, 295] width 52 height 13
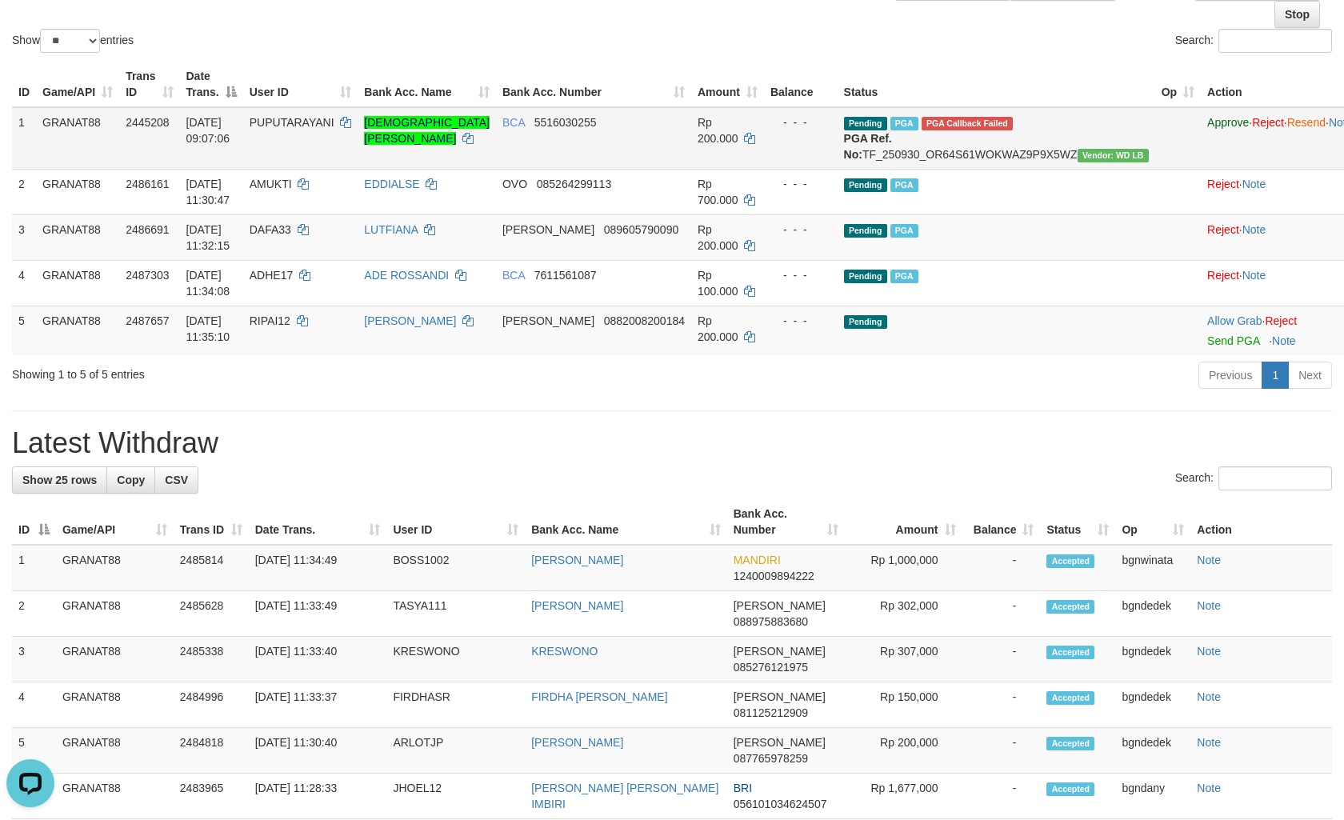
click at [332, 130] on td "PUPUTARAYANI" at bounding box center [300, 138] width 115 height 62
drag, startPoint x: 332, startPoint y: 130, endPoint x: 358, endPoint y: 130, distance: 26.4
click at [344, 130] on td "PUPUTARAYANI" at bounding box center [300, 138] width 115 height 62
copy span "PUPUTARAYANI"
click at [292, 125] on td "PUPUTARAYANI" at bounding box center [300, 138] width 115 height 62
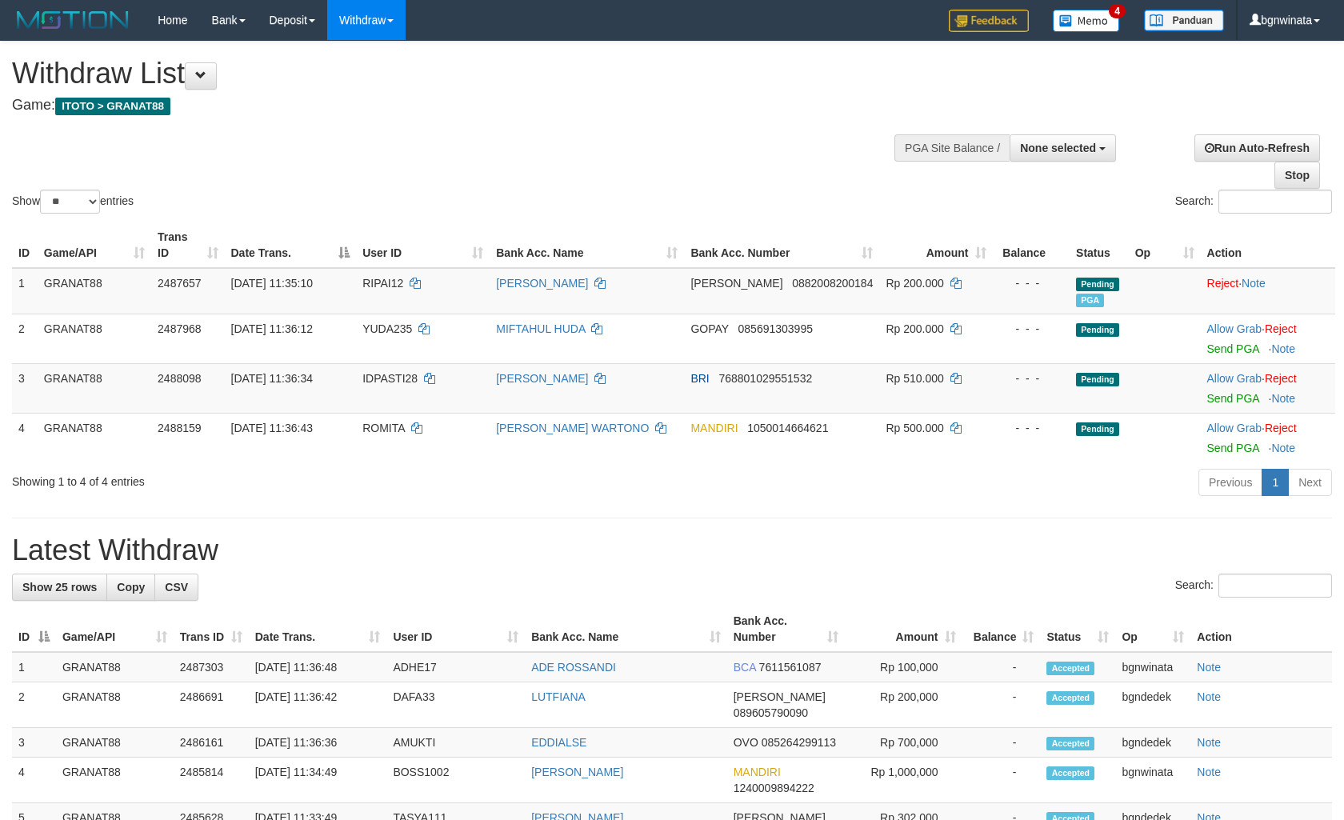
select select
select select "**"
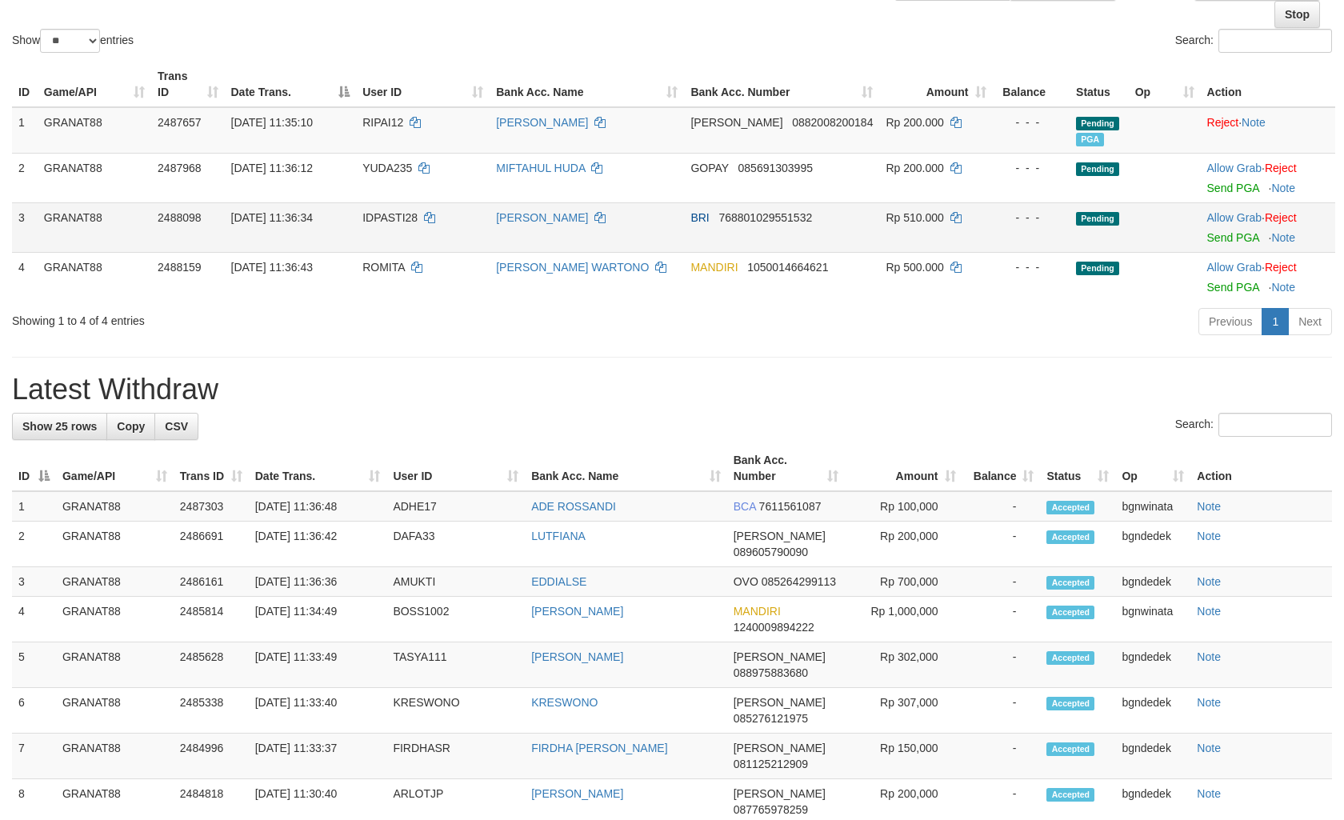
click at [400, 226] on td "IDPASTI28" at bounding box center [423, 227] width 134 height 50
drag, startPoint x: 400, startPoint y: 226, endPoint x: 465, endPoint y: 234, distance: 65.3
click at [405, 226] on td "IDPASTI28" at bounding box center [423, 227] width 134 height 50
copy span "IDPASTI28"
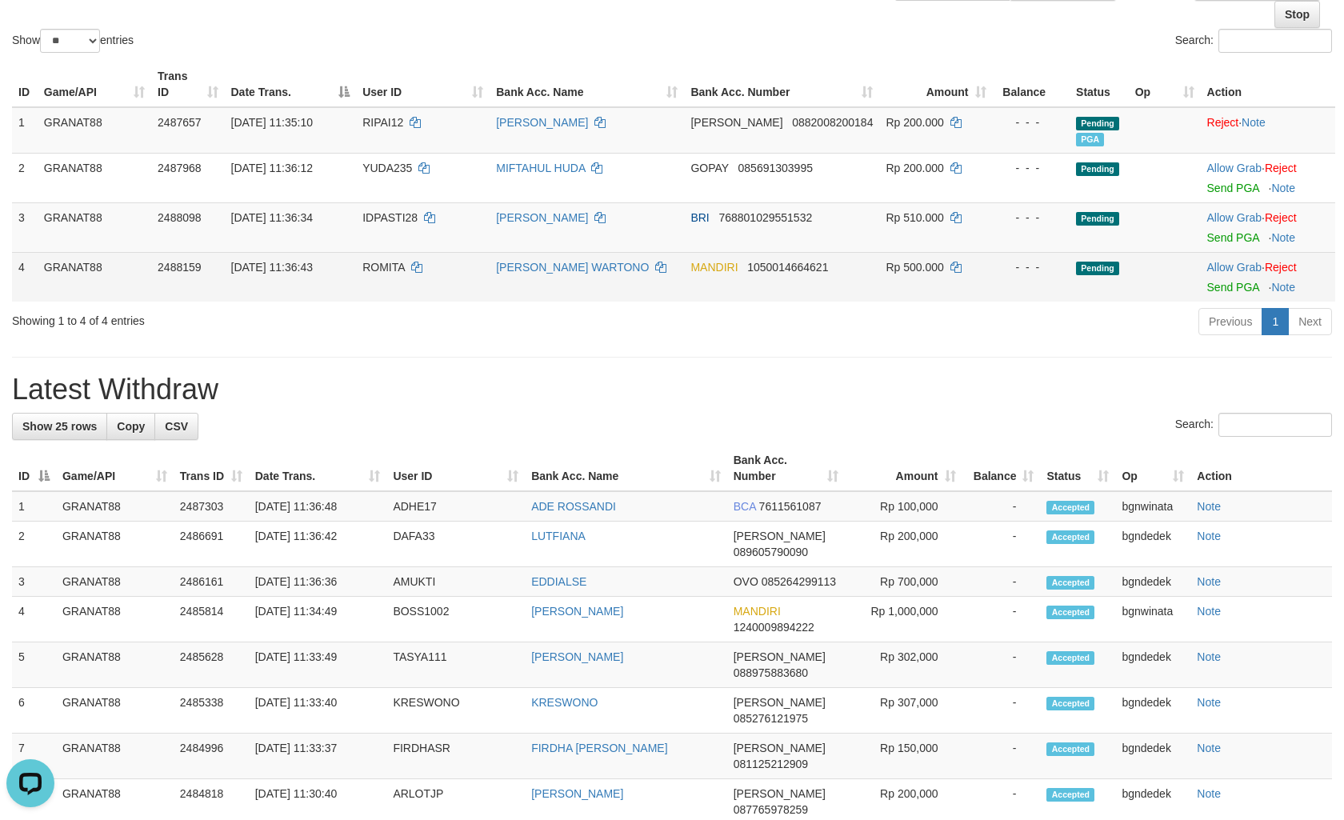
click at [390, 262] on span "ROMITA" at bounding box center [383, 267] width 42 height 13
drag, startPoint x: 390, startPoint y: 262, endPoint x: 408, endPoint y: 266, distance: 18.0
click at [405, 266] on span "ROMITA" at bounding box center [383, 267] width 42 height 13
copy span "ROMITA"
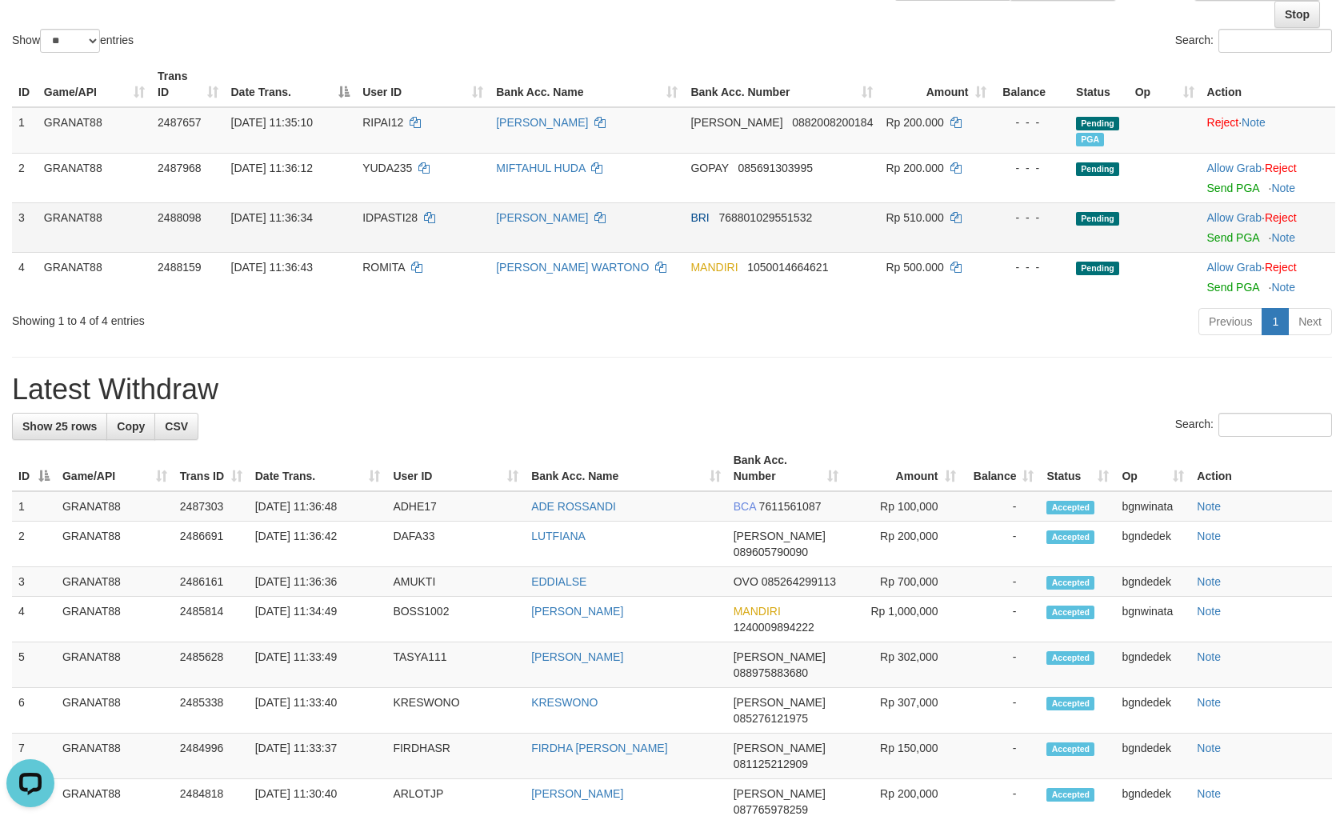
click at [910, 228] on td "Rp 510.000" at bounding box center [935, 227] width 113 height 50
copy td "510.000"
click at [915, 228] on td "Rp 510.000" at bounding box center [935, 227] width 113 height 50
copy span "510.000"
click at [1240, 231] on link "Send PGA" at bounding box center [1233, 237] width 52 height 13
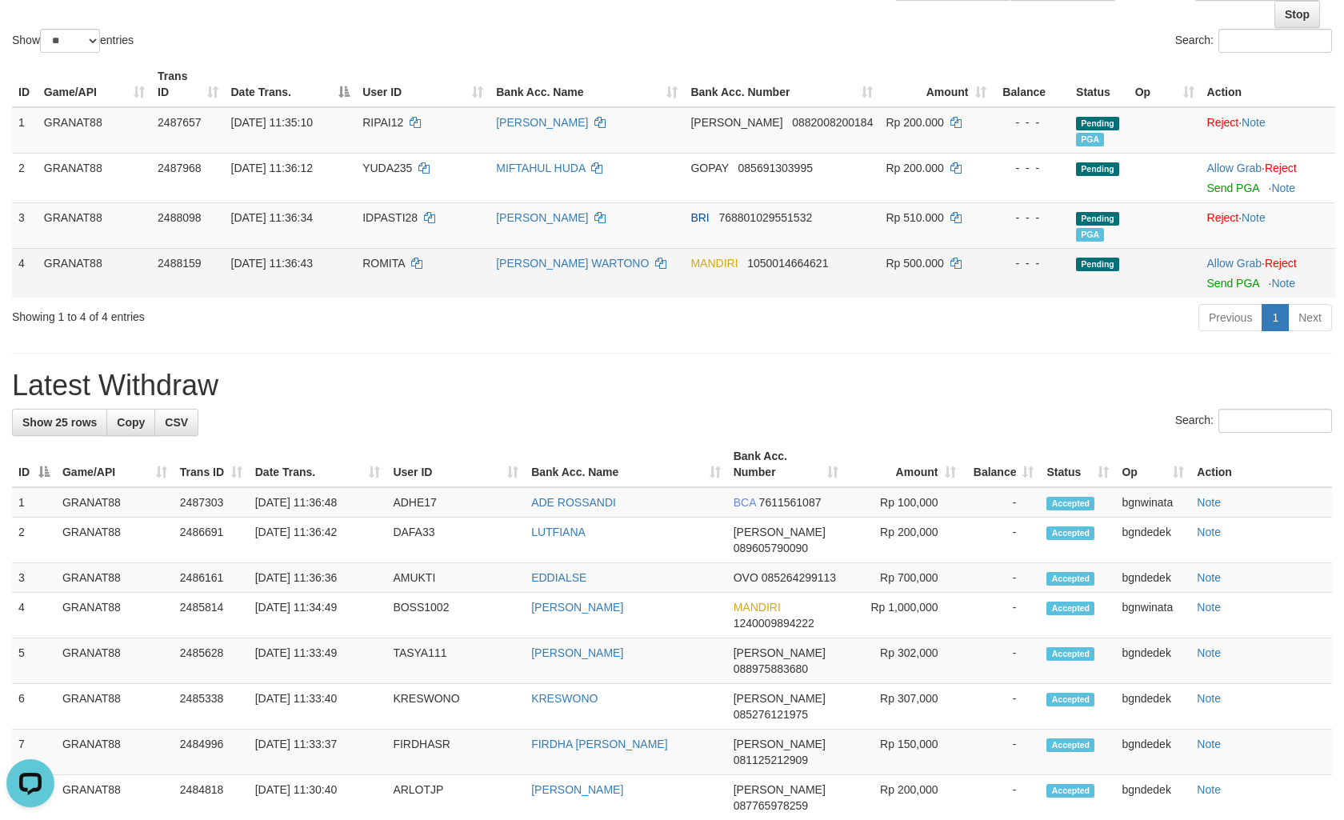
click at [908, 275] on td "Rp 500.000" at bounding box center [935, 273] width 113 height 50
drag, startPoint x: 908, startPoint y: 275, endPoint x: 996, endPoint y: 274, distance: 88.8
click at [896, 276] on td "Rp 500.000" at bounding box center [935, 273] width 113 height 50
copy span "500.000"
click at [1238, 285] on link "Send PGA" at bounding box center [1233, 283] width 52 height 13
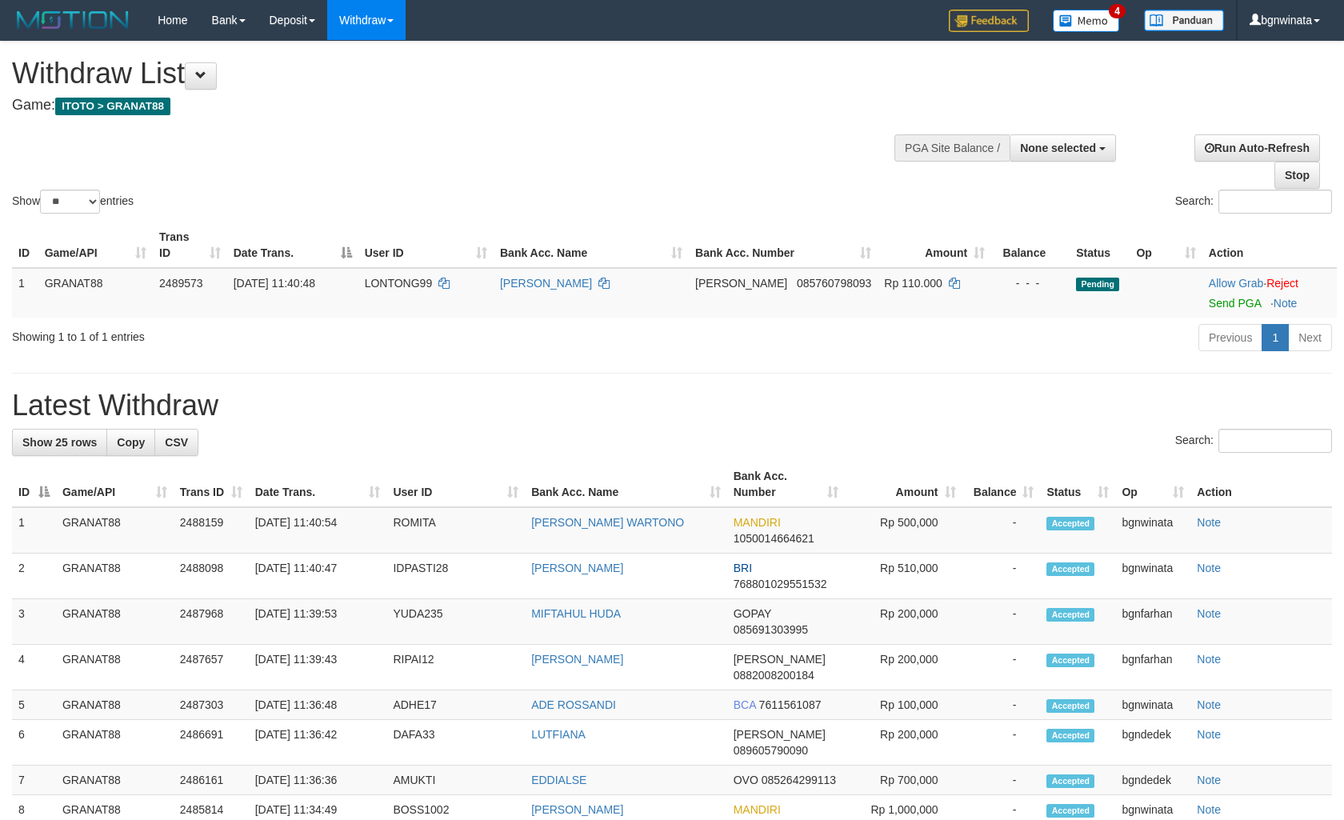
select select
select select "**"
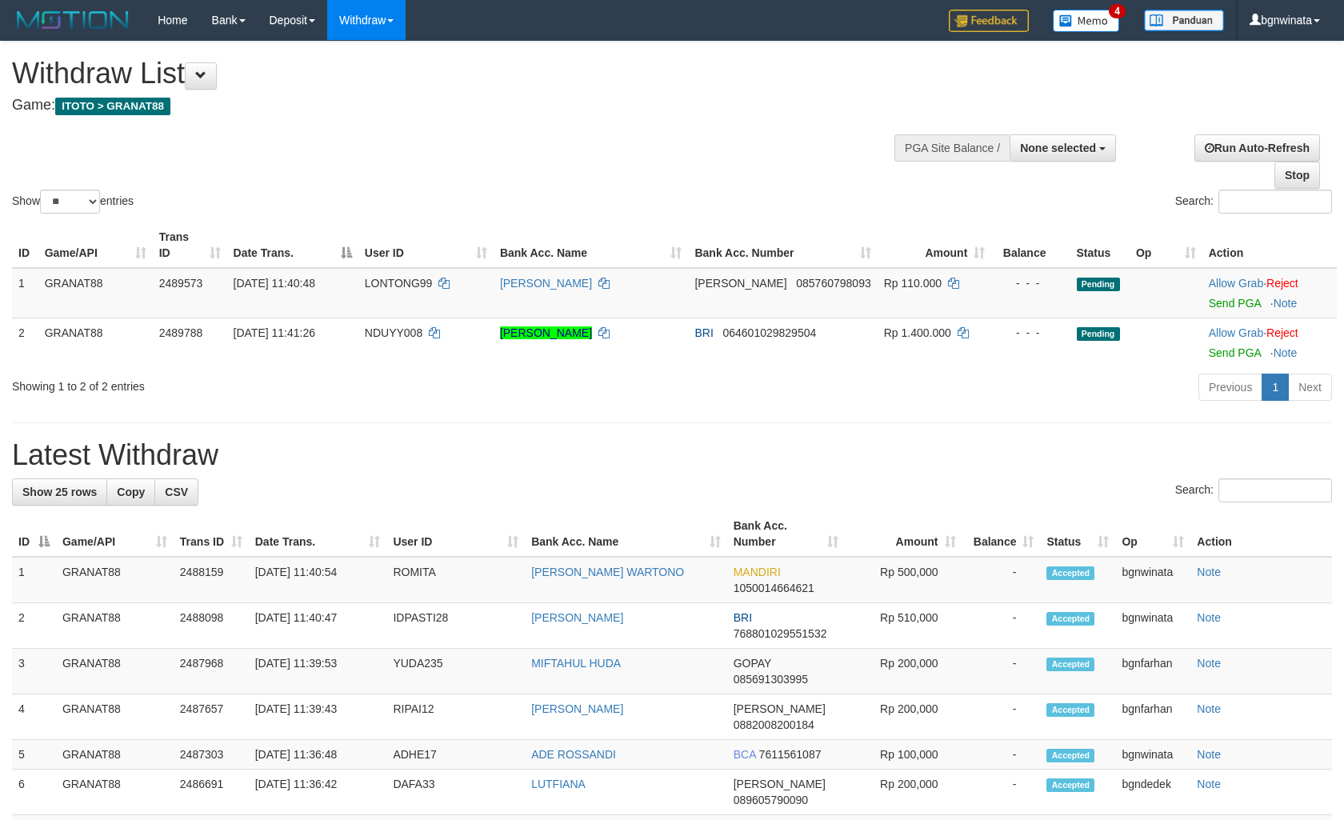
select select
select select "**"
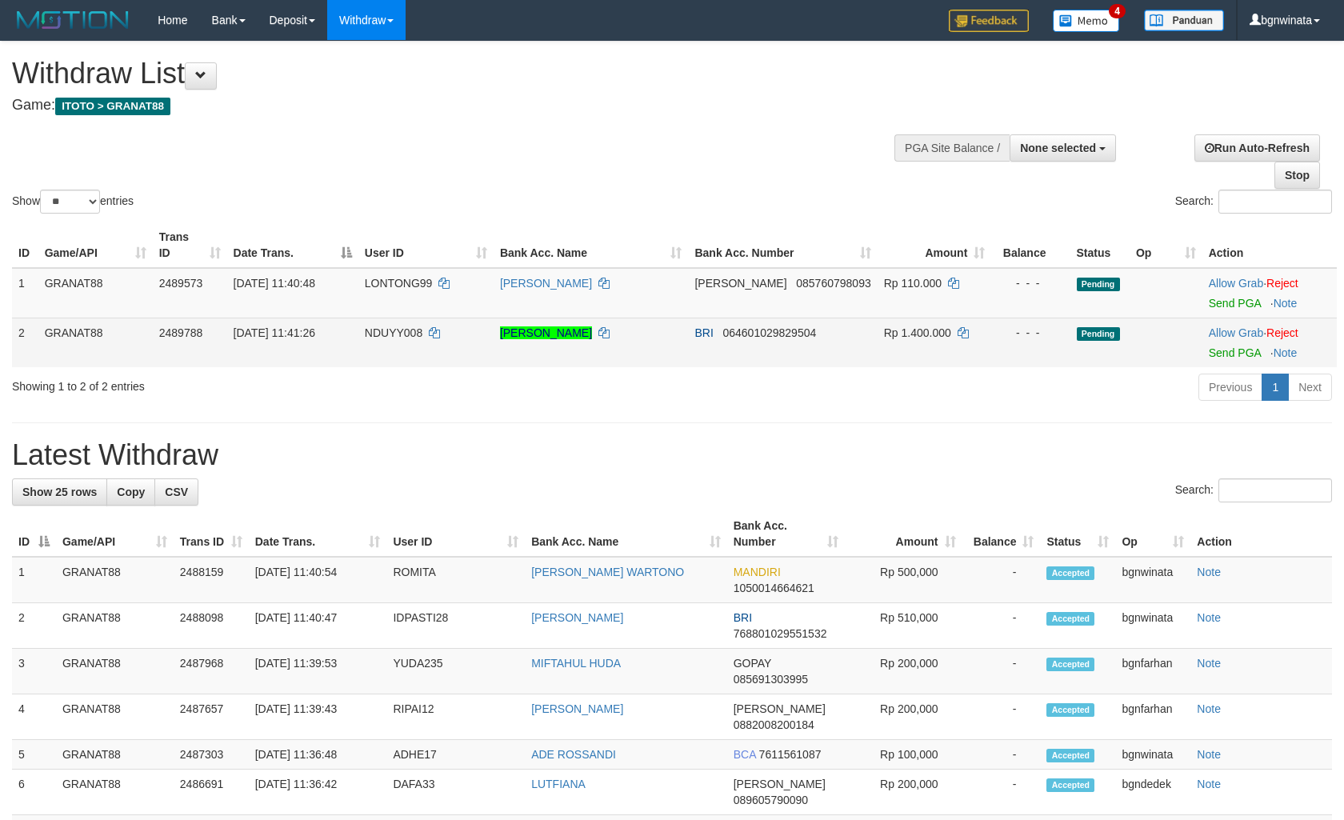
drag, startPoint x: 416, startPoint y: 353, endPoint x: 409, endPoint y: 336, distance: 19.0
click at [416, 352] on div "ID Game/API Trans ID Date Trans. User ID Bank Acc. Name Bank Acc. Number Amount…" at bounding box center [672, 295] width 1344 height 154
click at [402, 325] on td "NDUYY008" at bounding box center [425, 342] width 135 height 50
drag, startPoint x: 402, startPoint y: 325, endPoint x: 412, endPoint y: 324, distance: 9.7
click at [412, 324] on td "NDUYY008" at bounding box center [425, 342] width 135 height 50
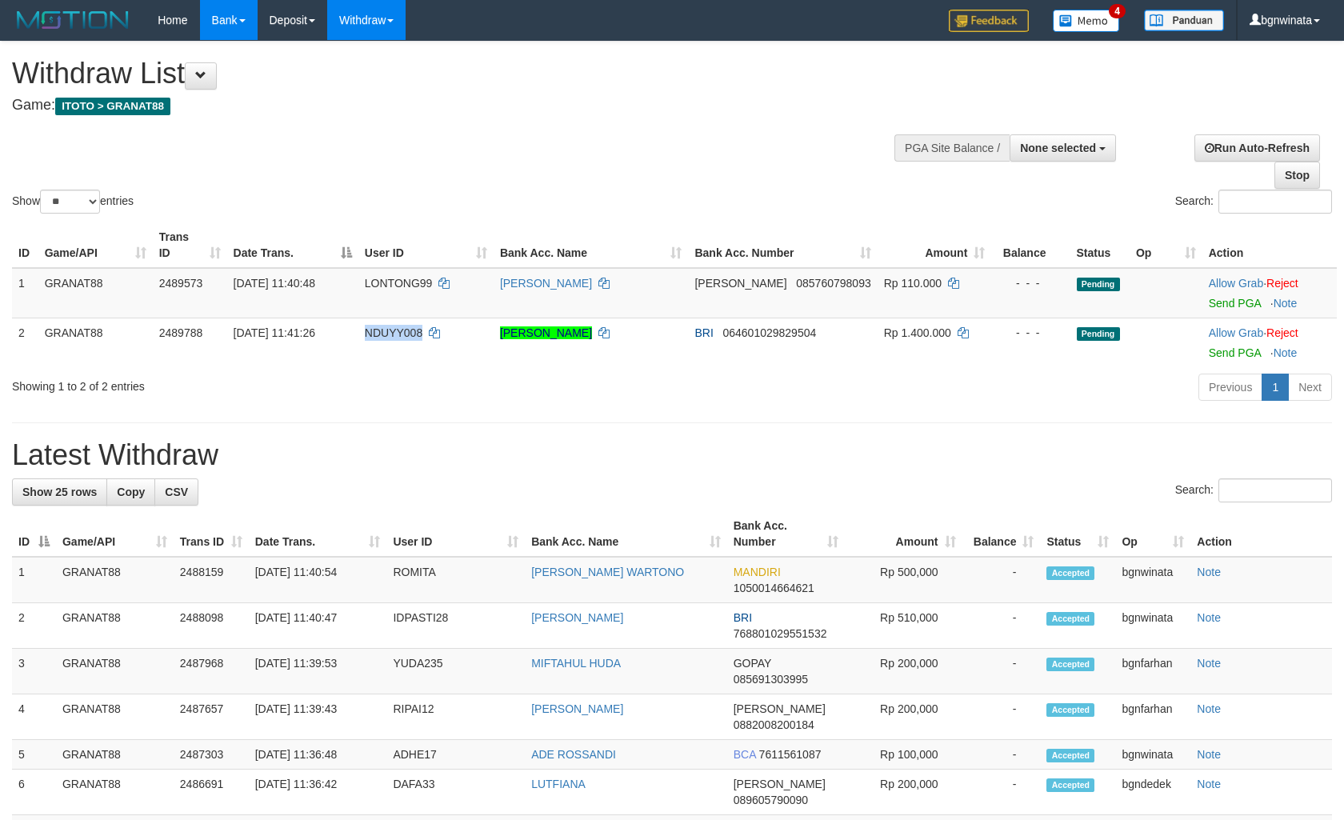
copy span "NDUYY008"
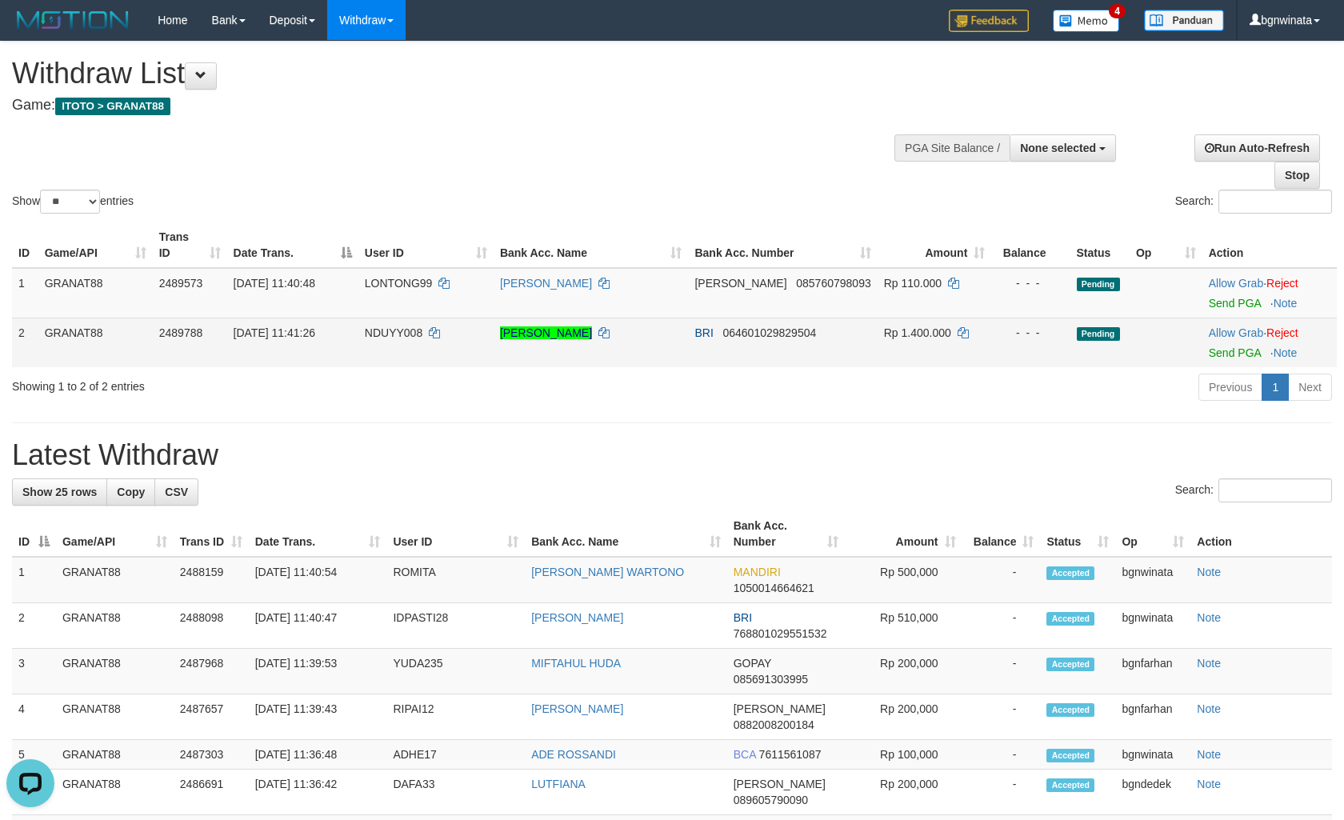
click at [884, 326] on span "Rp 1.400.000" at bounding box center [917, 332] width 67 height 13
drag, startPoint x: 883, startPoint y: 317, endPoint x: 892, endPoint y: 318, distance: 8.8
click at [892, 326] on span "Rp 1.400.000" at bounding box center [917, 332] width 67 height 13
copy span "1.400.000"
click at [1236, 346] on link "Send PGA" at bounding box center [1234, 352] width 52 height 13
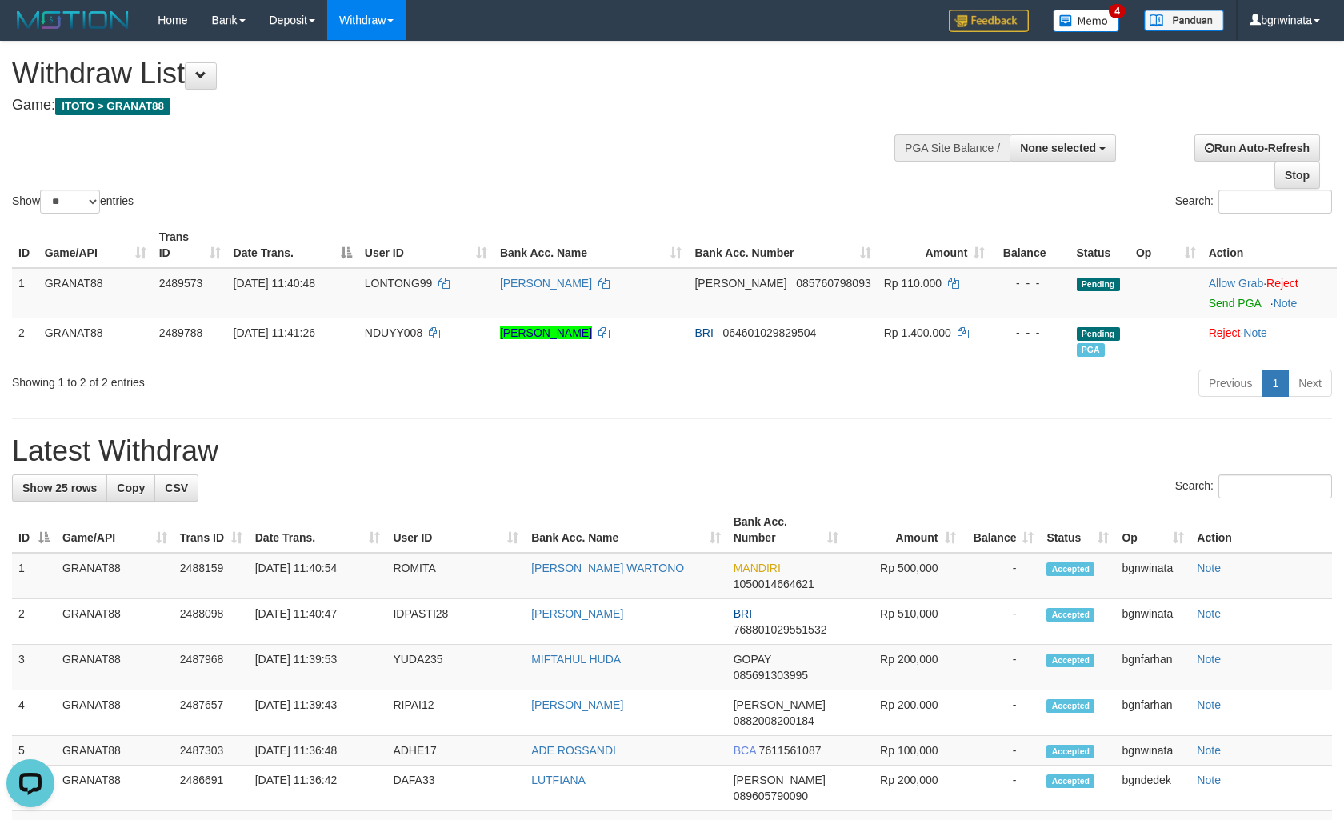
click at [604, 73] on h1 "Withdraw List" at bounding box center [446, 74] width 868 height 32
